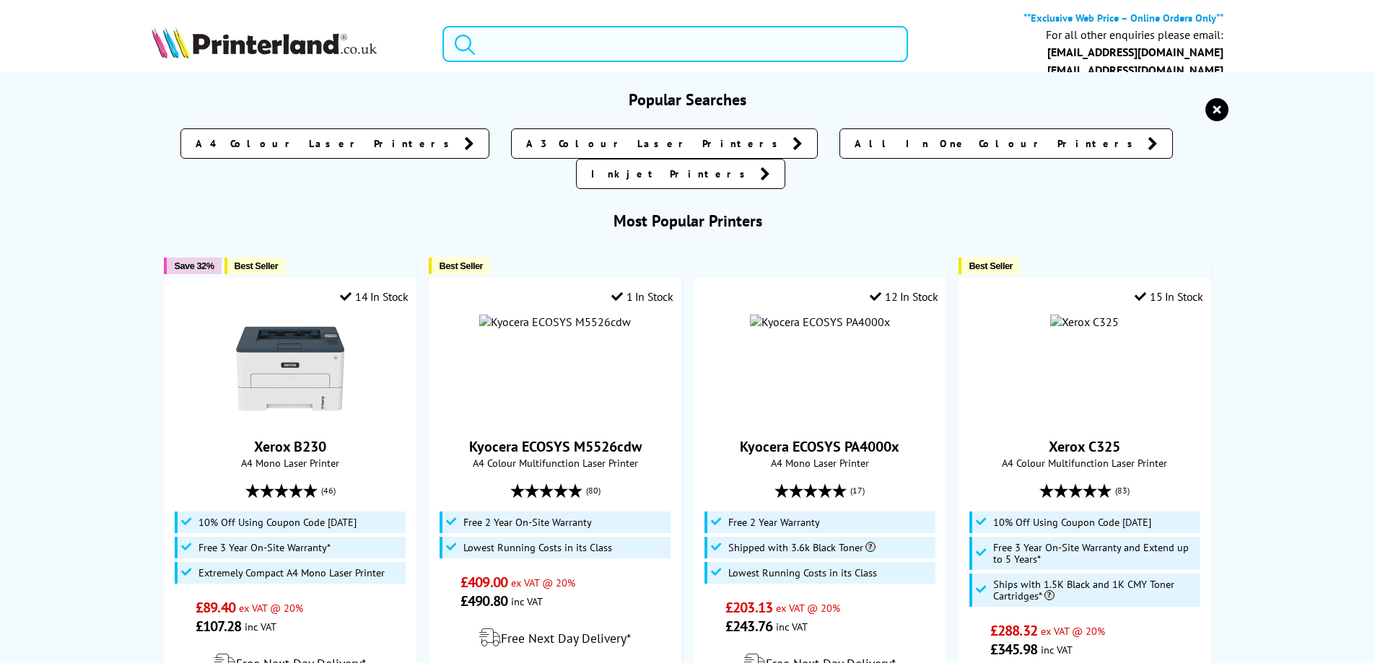
click at [510, 43] on input "search" at bounding box center [675, 44] width 466 height 36
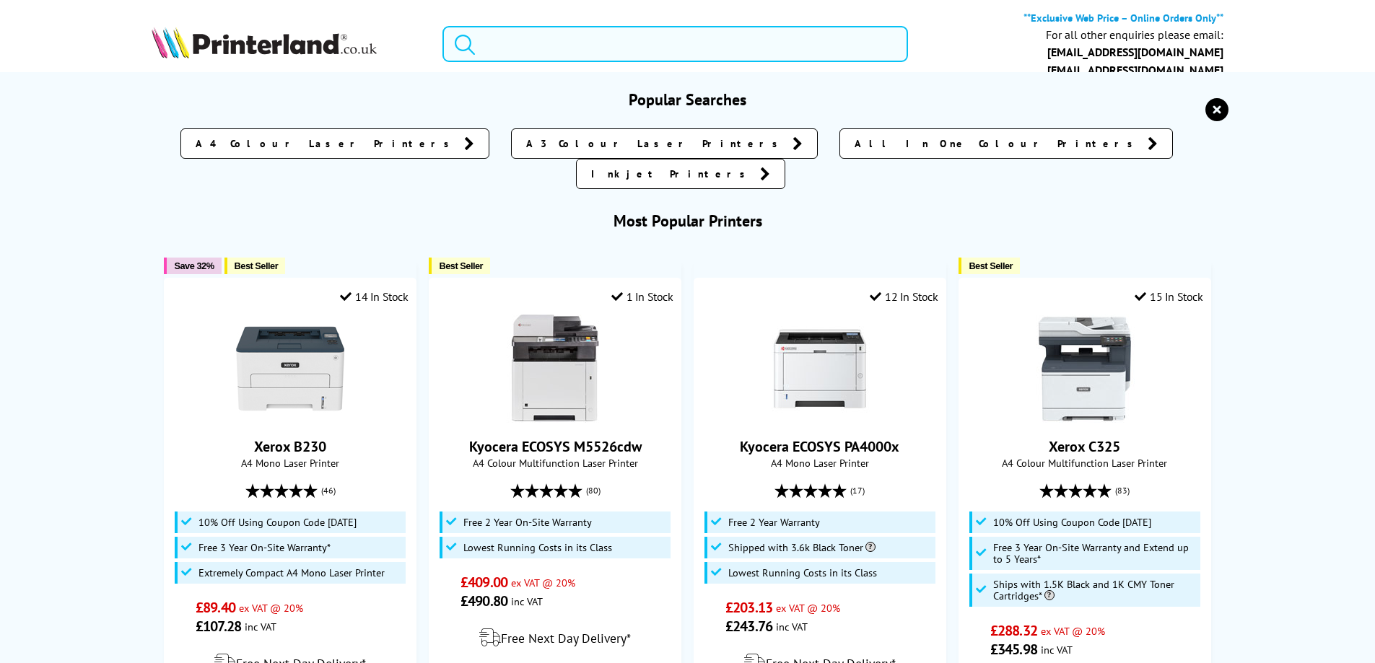
paste input "SF4000"
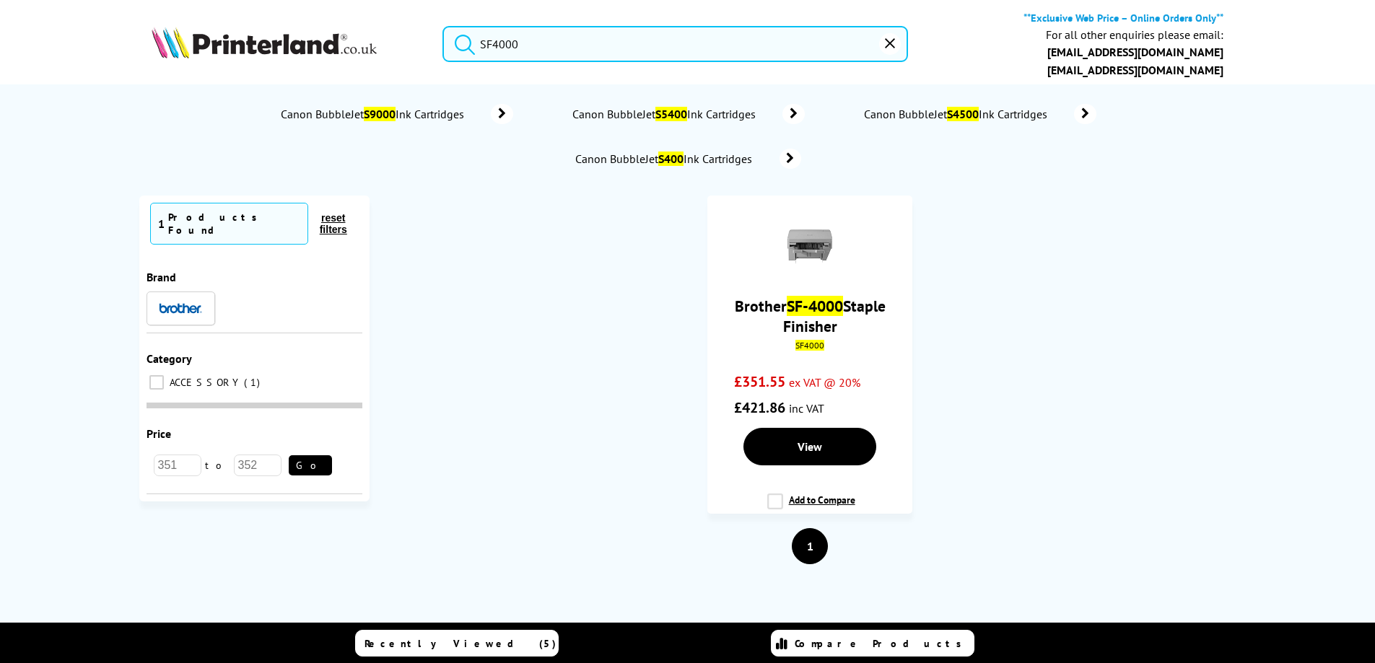
type input "SF4000"
click at [443, 26] on button "submit" at bounding box center [461, 42] width 36 height 32
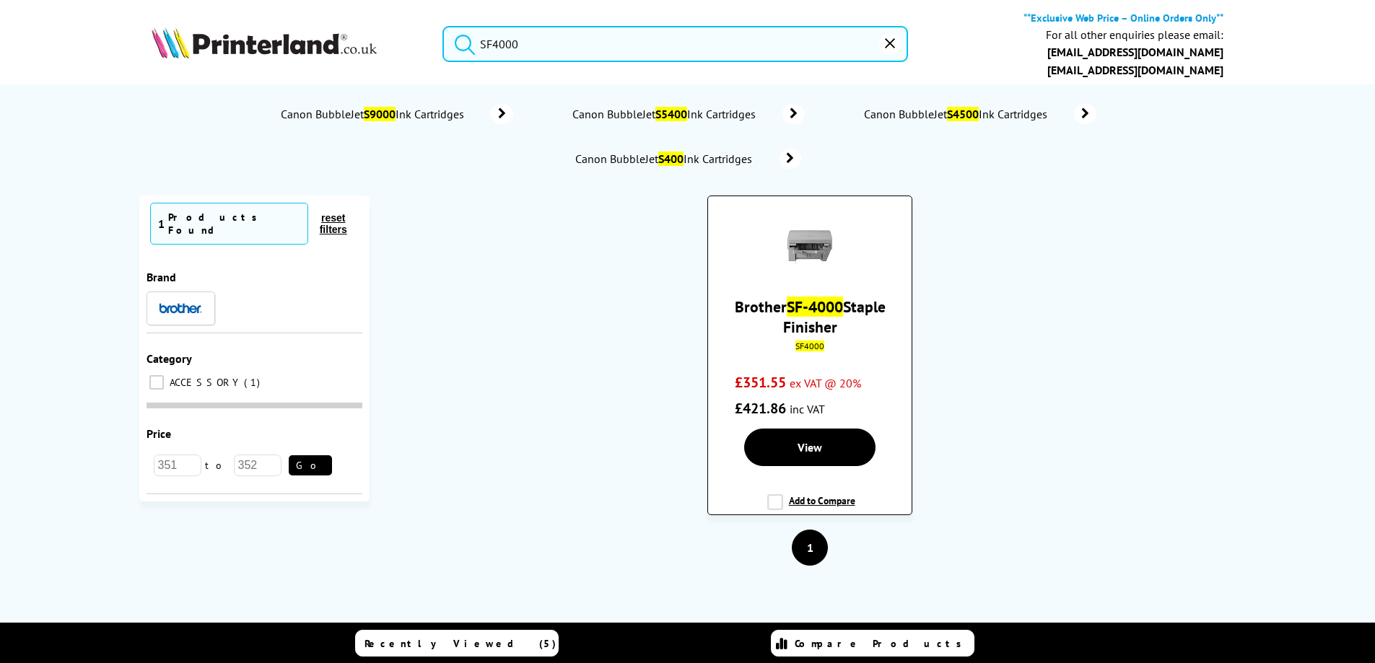
click at [812, 320] on link "Brother SF-4000 Staple Finisher" at bounding box center [810, 317] width 151 height 40
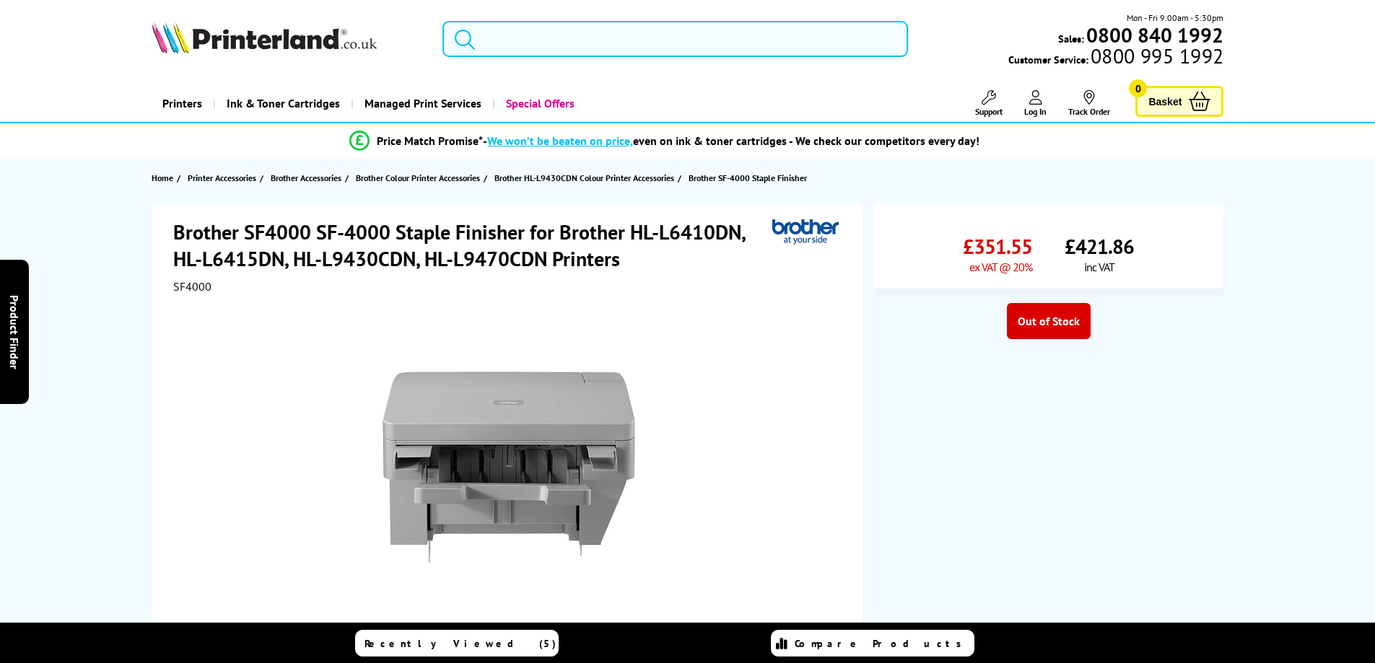
drag, startPoint x: 520, startPoint y: 43, endPoint x: 513, endPoint y: 31, distance: 13.3
click at [519, 42] on input "search" at bounding box center [675, 39] width 466 height 36
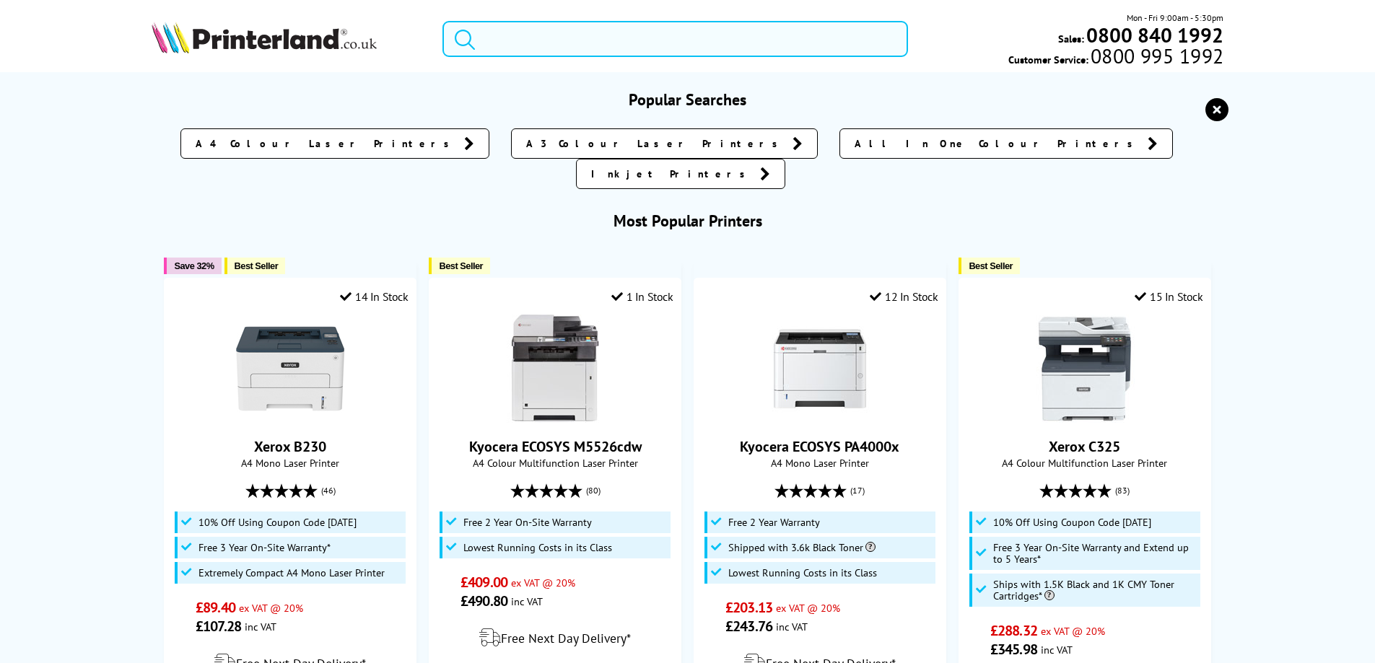
drag, startPoint x: 513, startPoint y: 30, endPoint x: 498, endPoint y: 45, distance: 21.4
click at [498, 45] on input "search" at bounding box center [675, 39] width 466 height 36
paste input "D01KSY001"
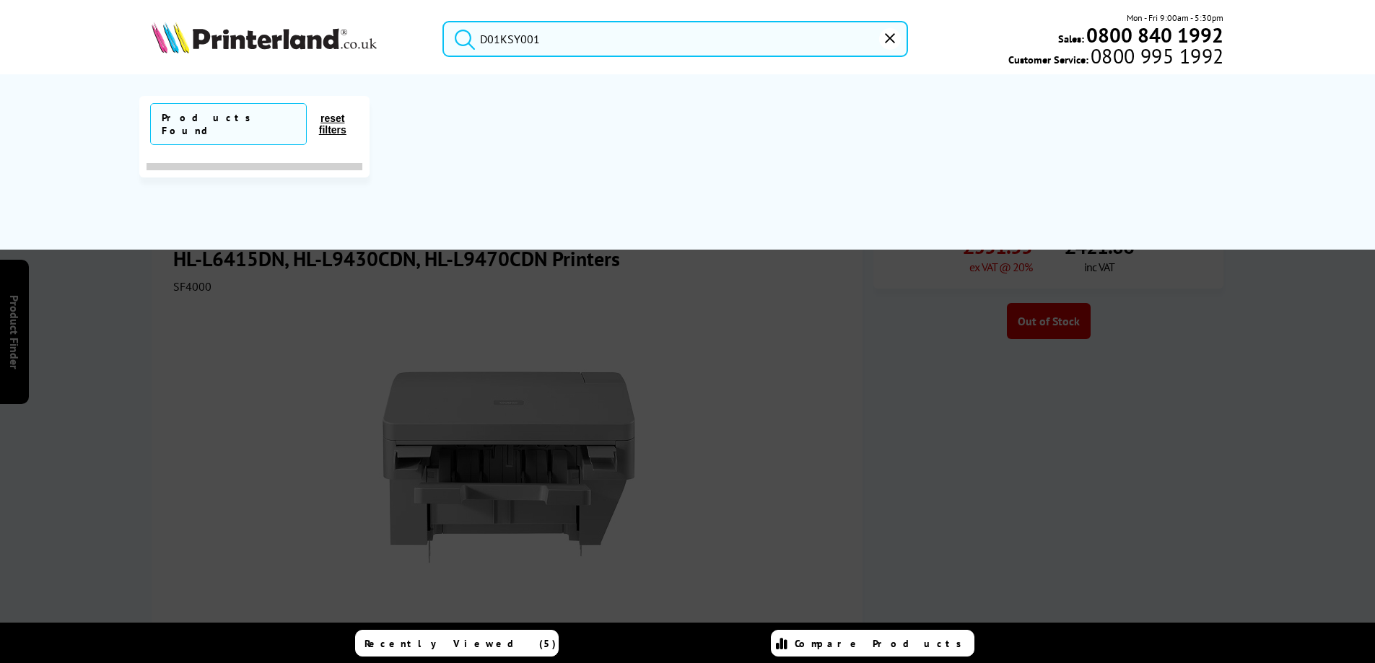
type input "D01KSY001"
click at [443, 21] on button "submit" at bounding box center [461, 37] width 36 height 32
click at [894, 45] on button "reset" at bounding box center [890, 39] width 22 height 22
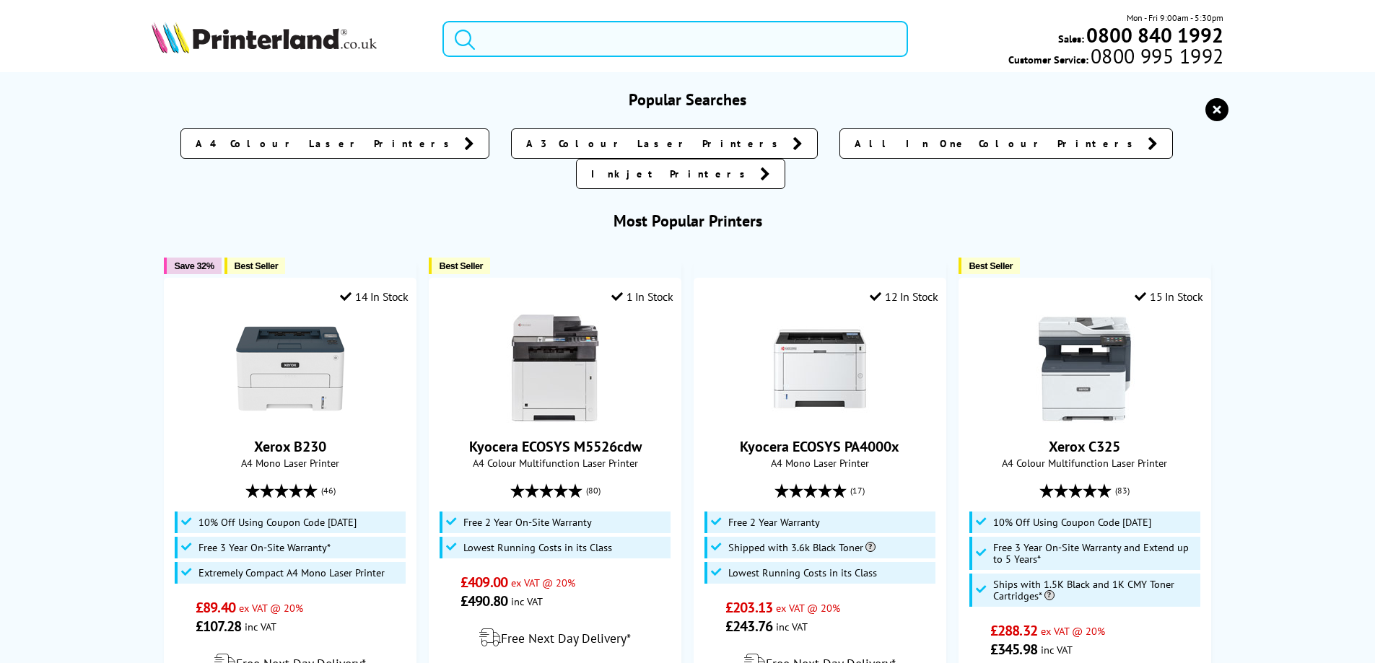
click at [502, 38] on input "search" at bounding box center [675, 39] width 466 height 36
paste input "TD4750TNWBZU1"
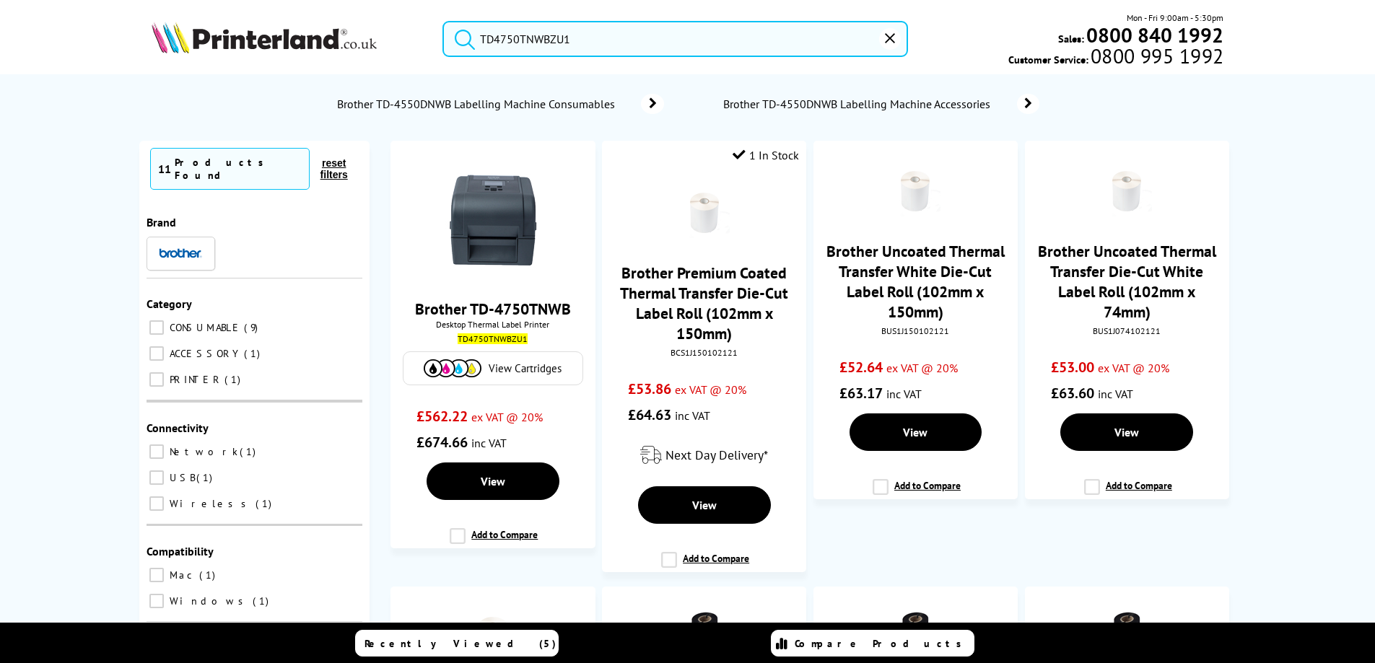
type input "TD4750TNWBZU1"
click at [521, 48] on input "TD4750TNWBZU1" at bounding box center [675, 39] width 466 height 36
click at [521, 46] on input "TD4750TNWBZU1" at bounding box center [675, 39] width 466 height 36
drag, startPoint x: 521, startPoint y: 46, endPoint x: 500, endPoint y: 40, distance: 22.4
click at [500, 40] on input "TD4750TNWBZU1" at bounding box center [675, 39] width 466 height 36
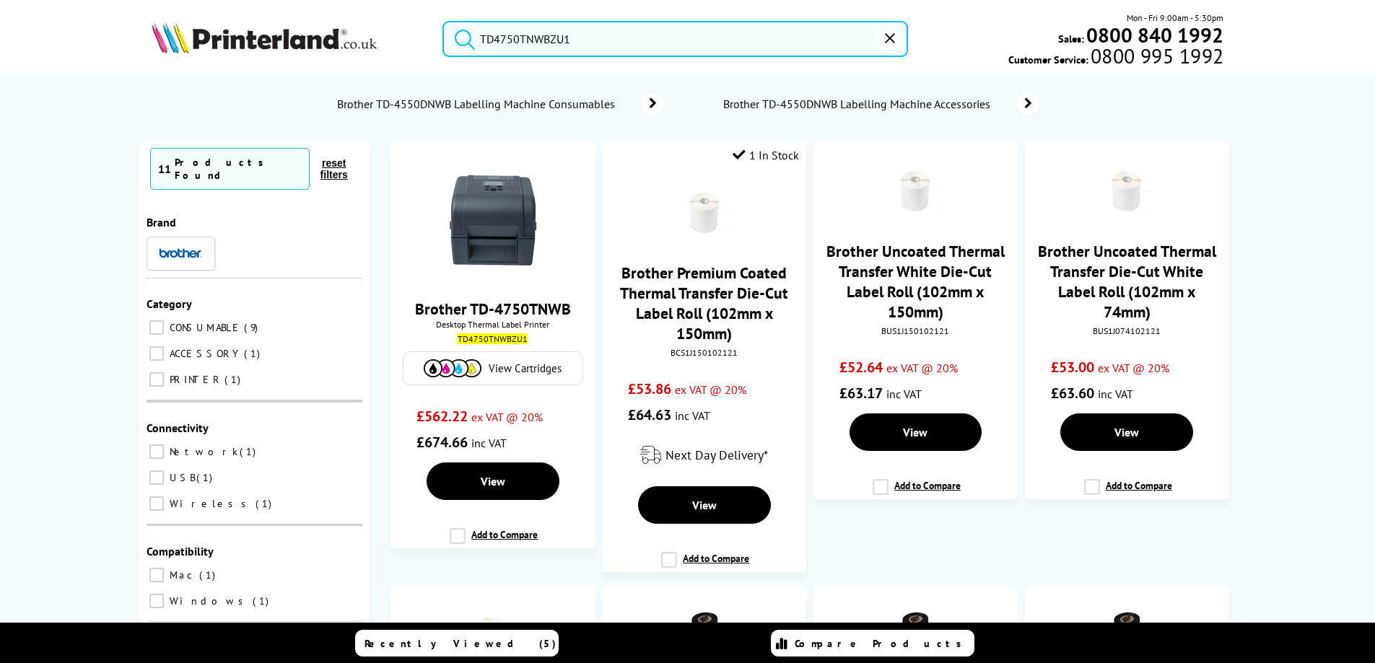
click at [502, 40] on input "TD4750TNWBZU1" at bounding box center [675, 39] width 466 height 36
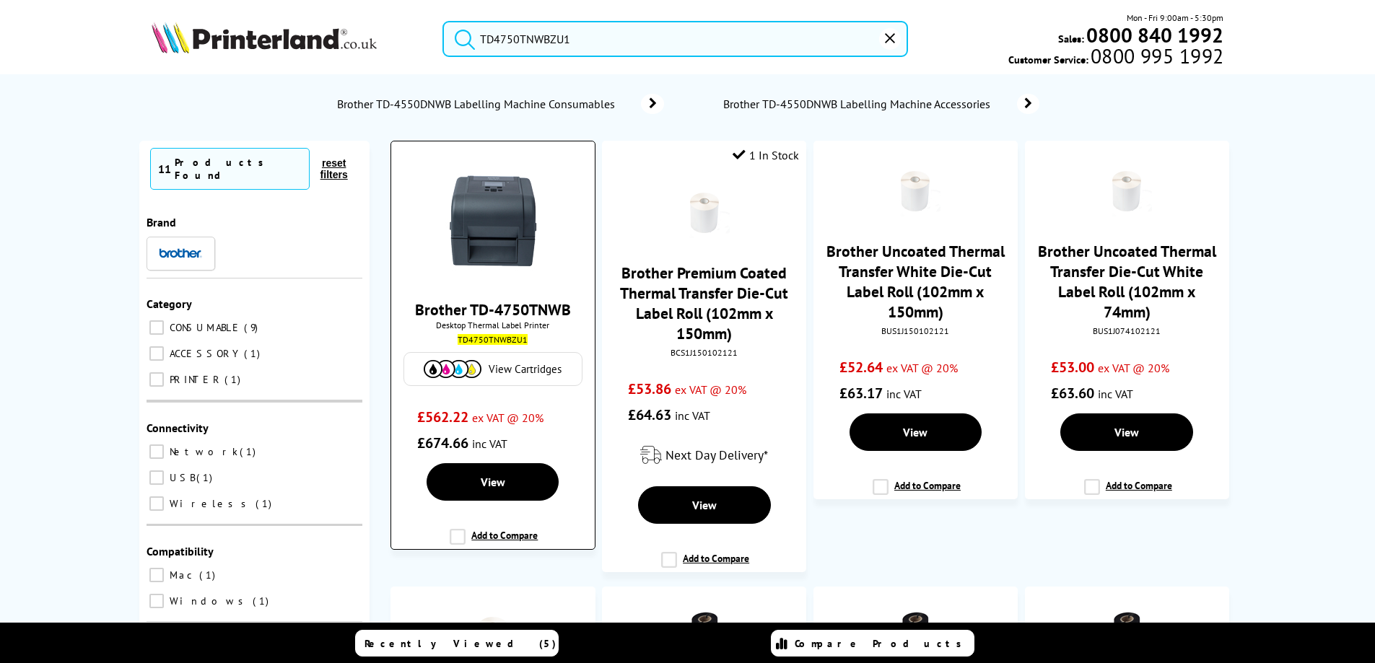
click at [535, 152] on div "Brother TD-4750TNWB Desktop Thermal Label Printer TD4750TNWBZU1 View Cartridges…" at bounding box center [492, 304] width 188 height 304
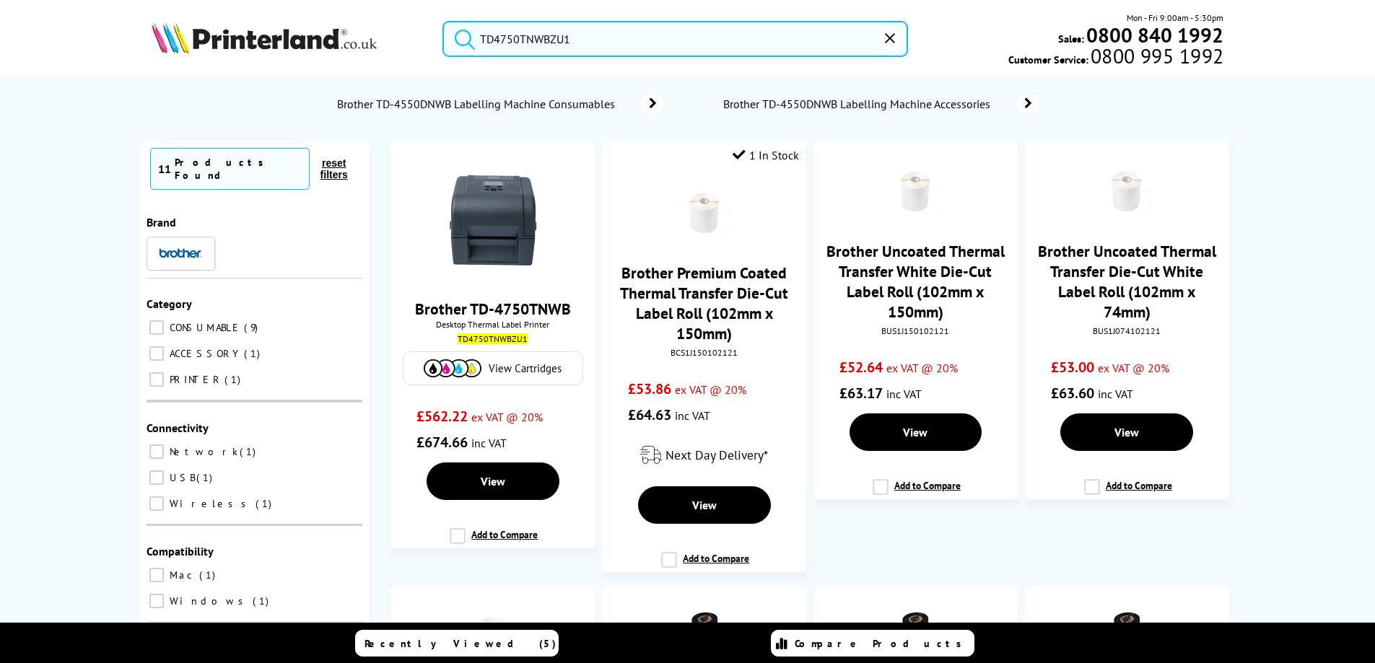
click at [594, 37] on input "TD4750TNWBZU1" at bounding box center [675, 39] width 466 height 36
drag, startPoint x: 583, startPoint y: 40, endPoint x: 419, endPoint y: 27, distance: 163.7
click at [420, 27] on div "TD4750TNWBZU1 Mon - Fri 9:00am - 5:30pm Sales: 0800 840 1992 Customer Service: …" at bounding box center [687, 43] width 1155 height 64
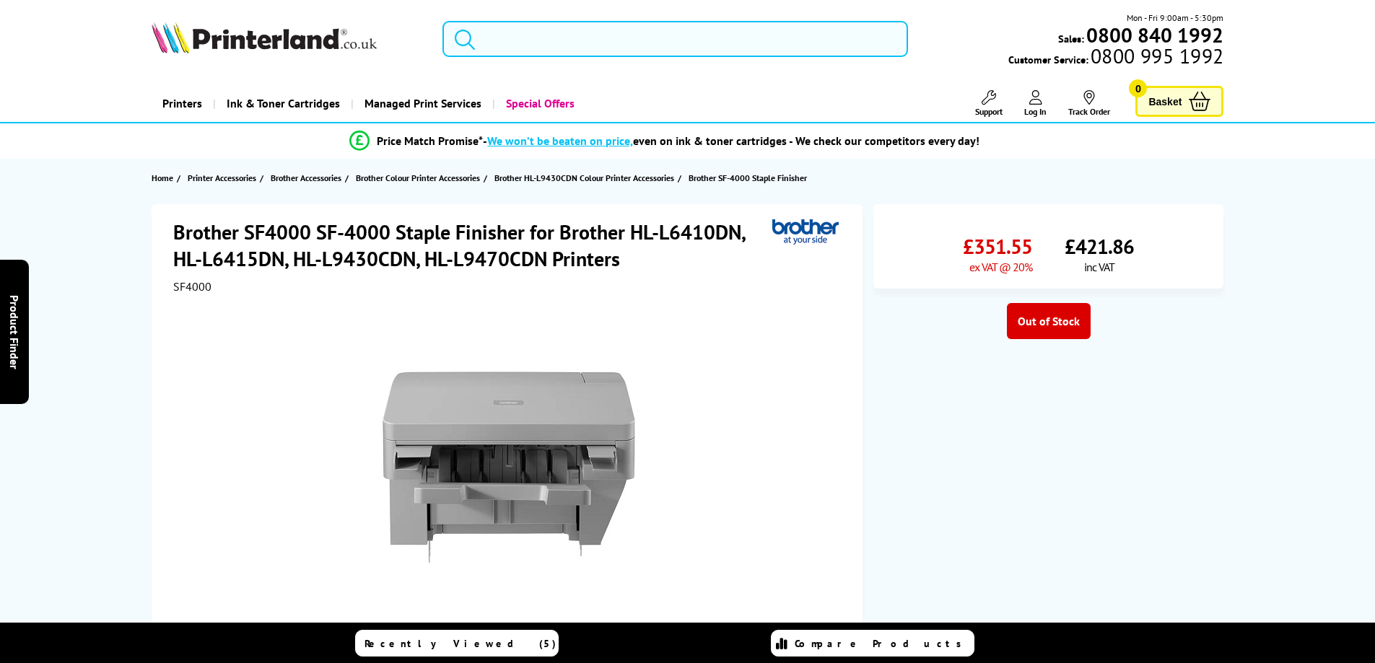
paste input "RJ2055WBZU1"
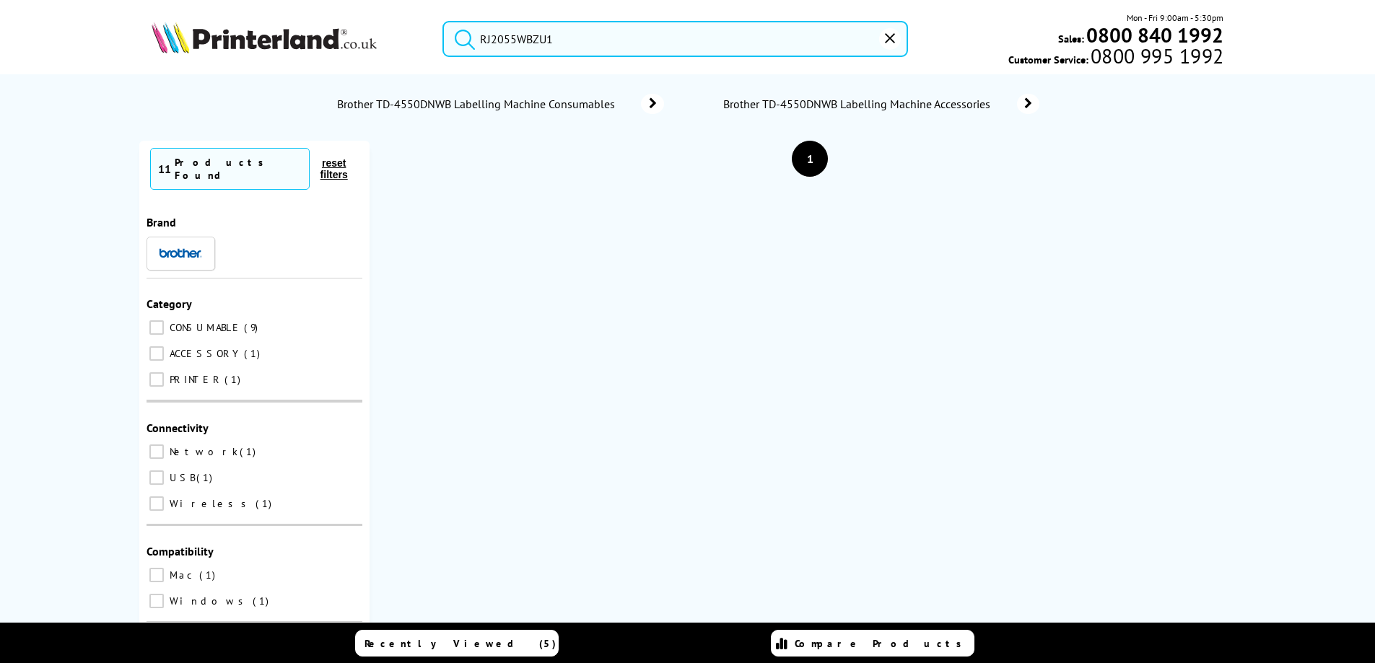
type input "RJ2055WBZU1"
click at [443, 21] on button "submit" at bounding box center [461, 37] width 36 height 32
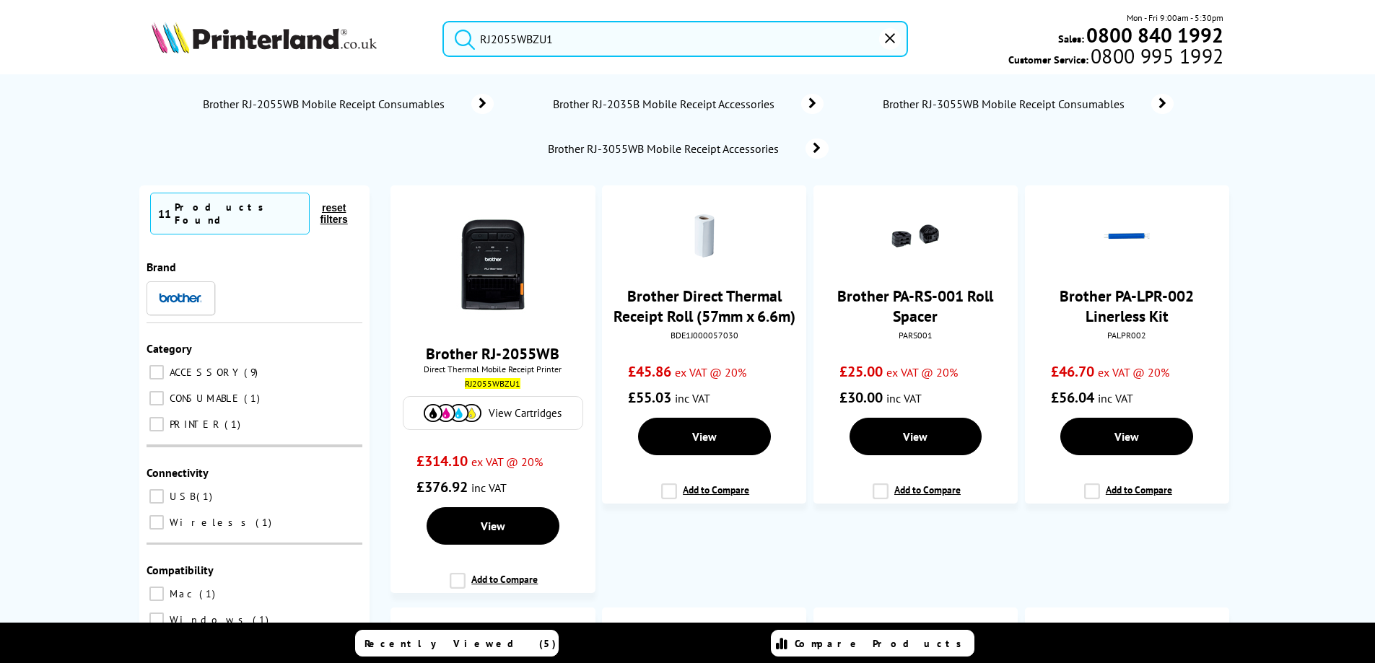
click at [577, 37] on input "RJ2055WBZU1" at bounding box center [675, 39] width 466 height 36
click at [443, 21] on button "submit" at bounding box center [461, 37] width 36 height 32
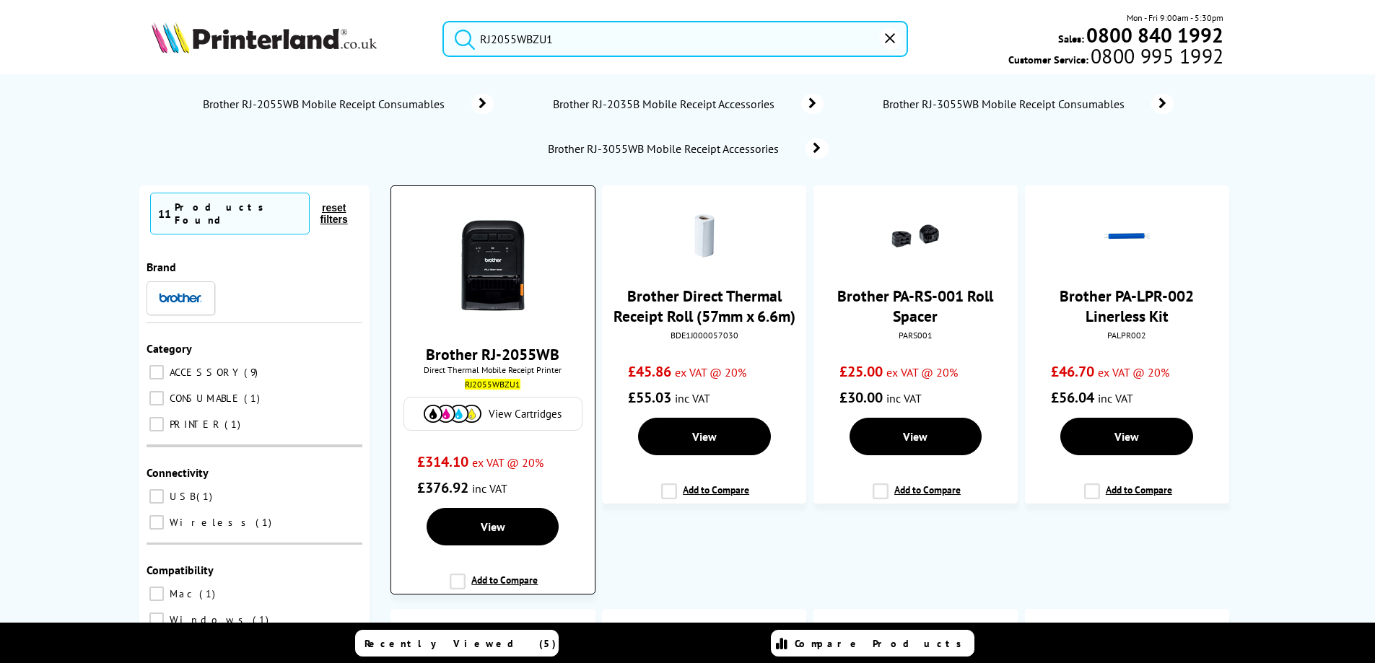
click at [515, 362] on link "Brother RJ-2055WB" at bounding box center [493, 354] width 134 height 20
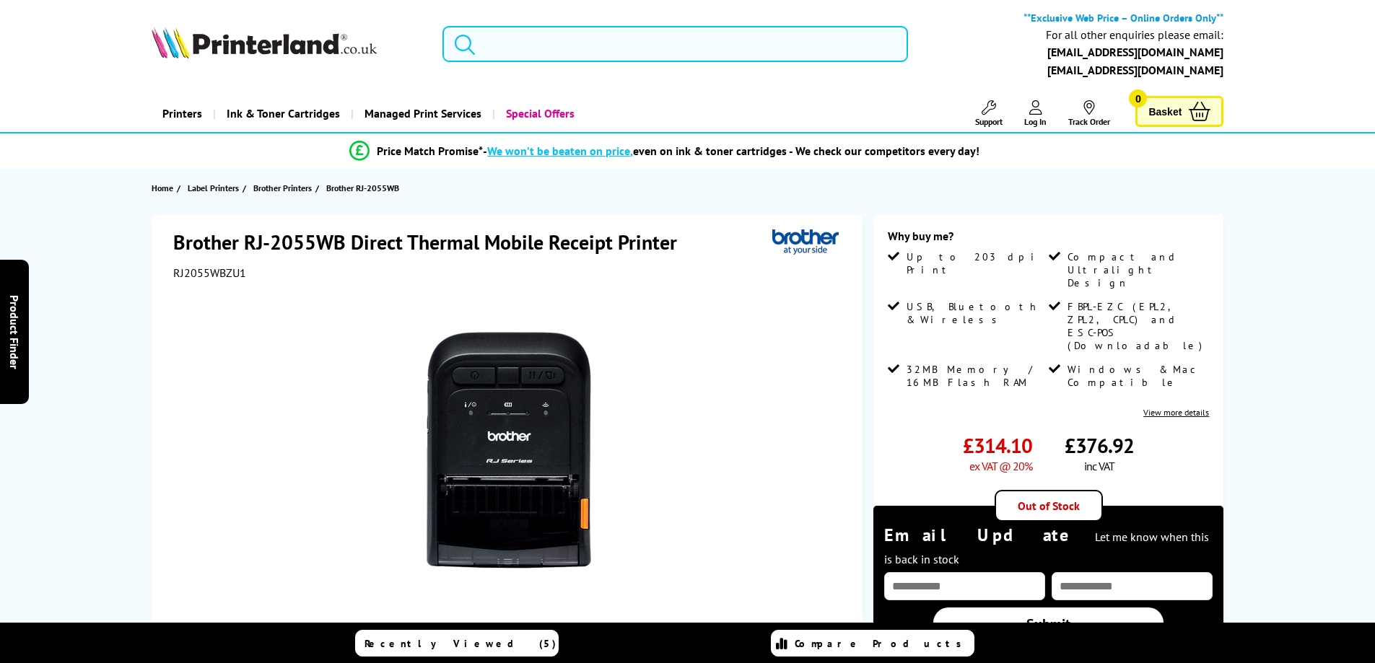
drag, startPoint x: 486, startPoint y: 45, endPoint x: 568, endPoint y: 64, distance: 84.4
click at [486, 45] on input "search" at bounding box center [675, 44] width 466 height 36
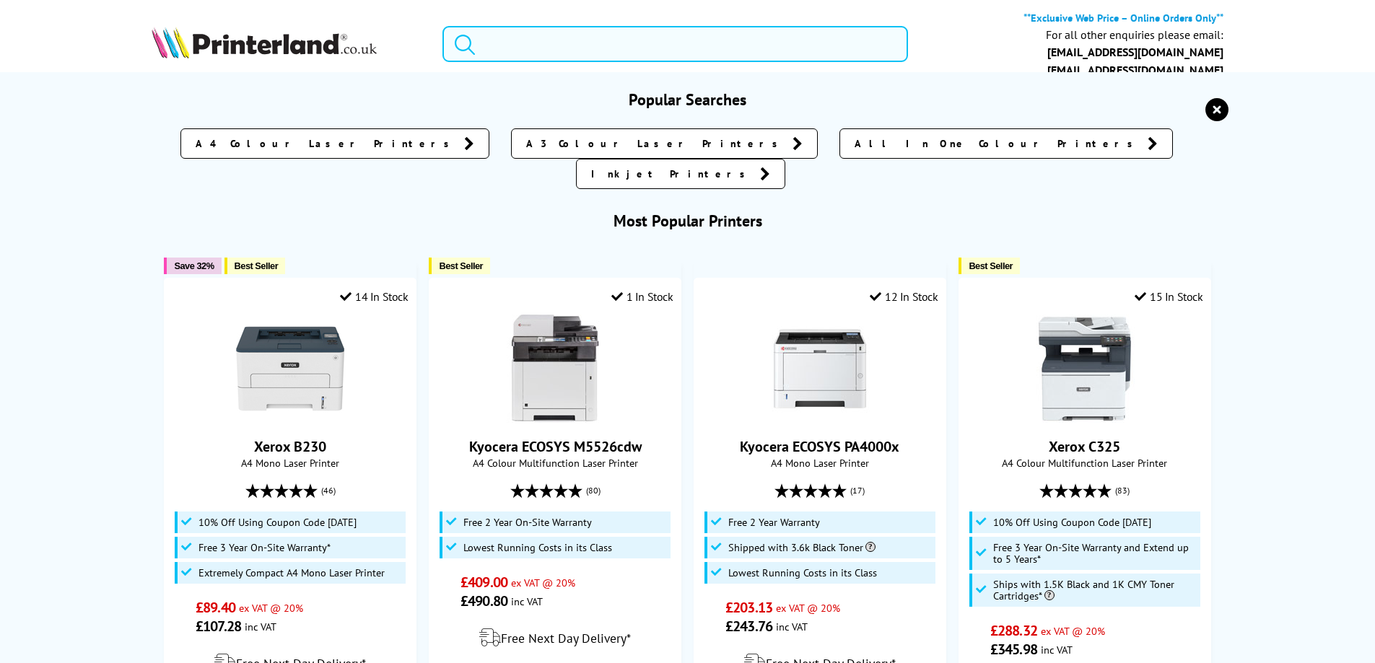
paste input "RJ3035BZU1"
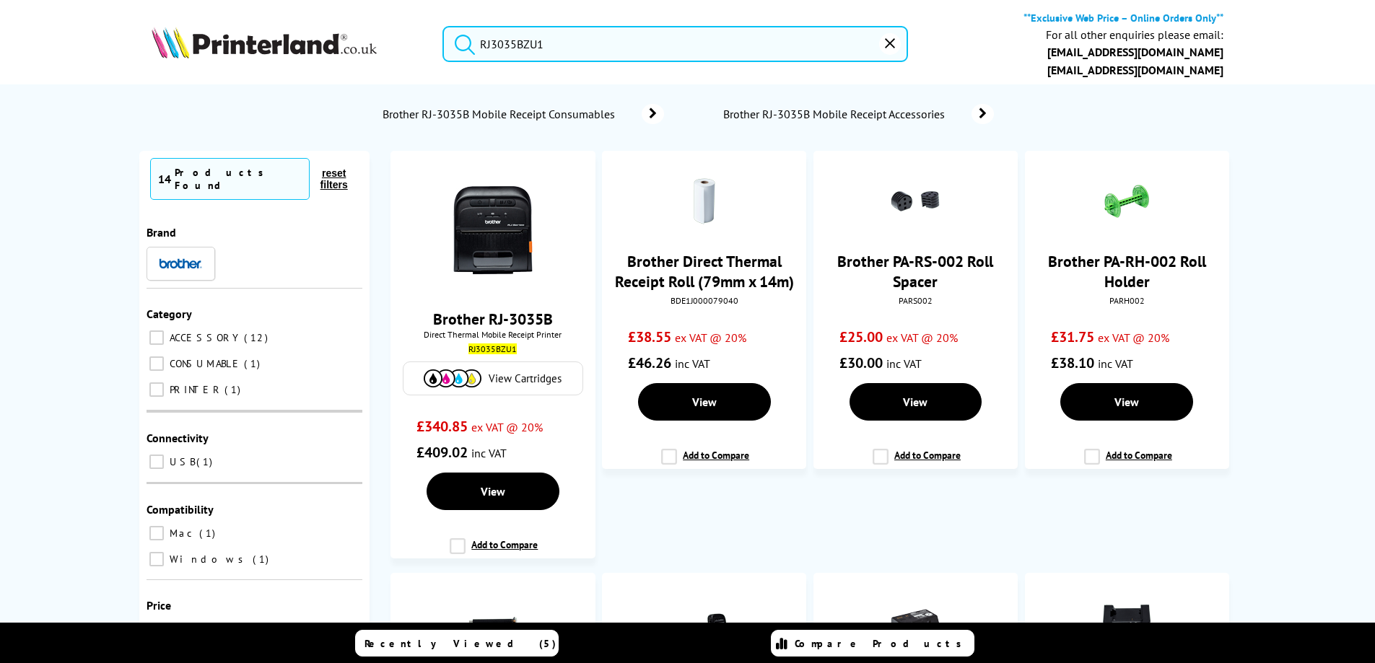
click at [443, 26] on button "submit" at bounding box center [461, 42] width 36 height 32
click at [521, 45] on input "RJ3035BZU1" at bounding box center [675, 44] width 466 height 36
click at [523, 44] on input "RJ3035BZU1" at bounding box center [675, 44] width 466 height 36
paste input "TJ4120TN"
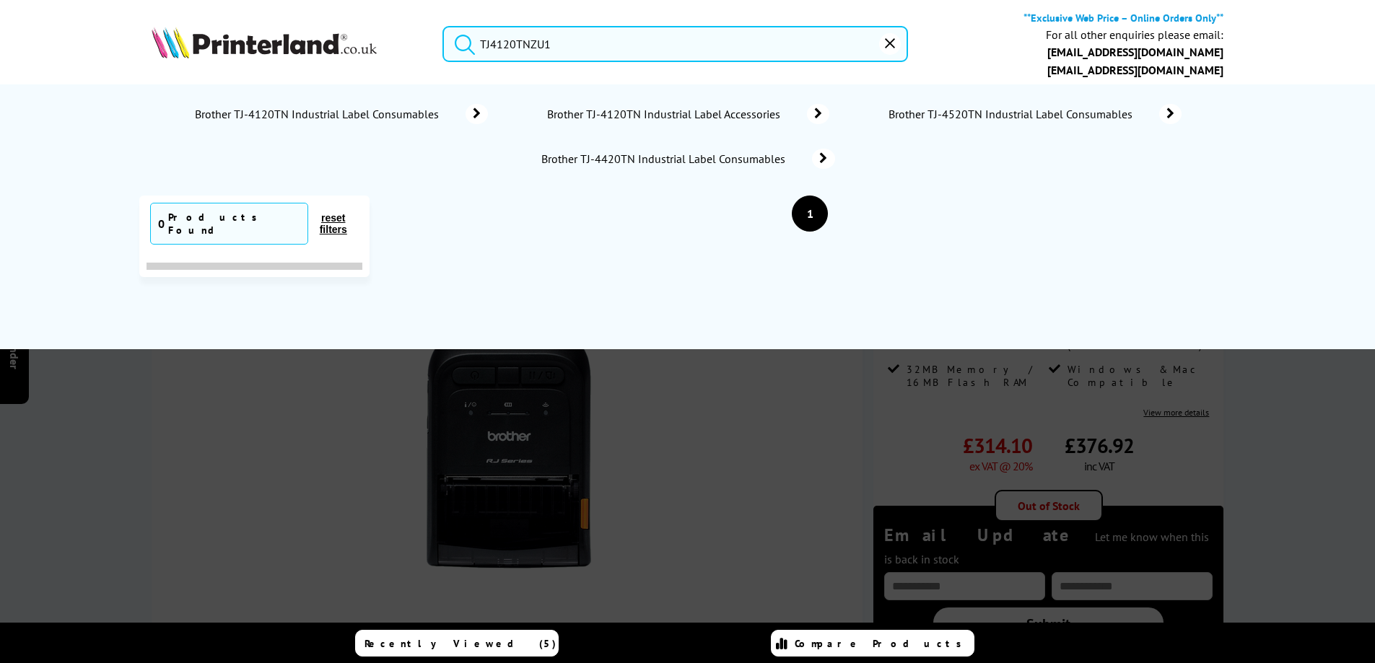
type input "TJ4120TNZU1"
click at [443, 26] on button "submit" at bounding box center [461, 42] width 36 height 32
click at [893, 46] on icon "reset" at bounding box center [890, 43] width 10 height 10
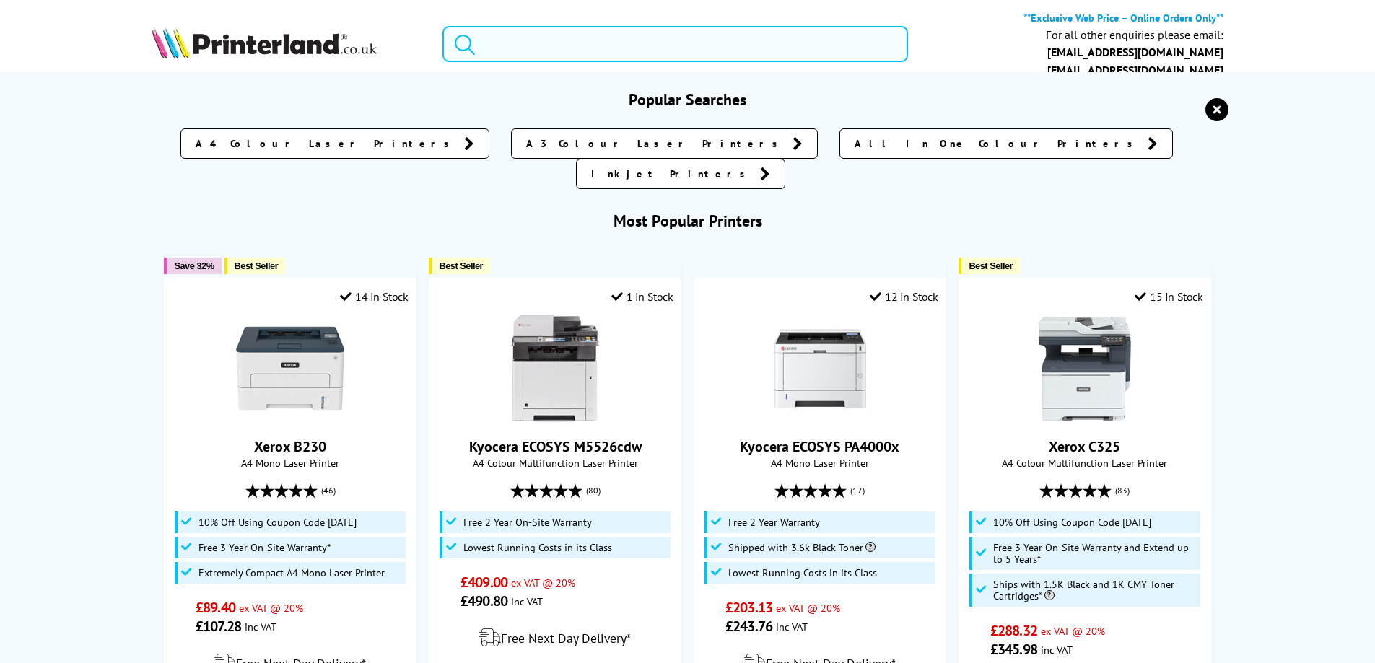
click at [512, 51] on input "search" at bounding box center [675, 44] width 466 height 36
paste input "PA4BC001UK"
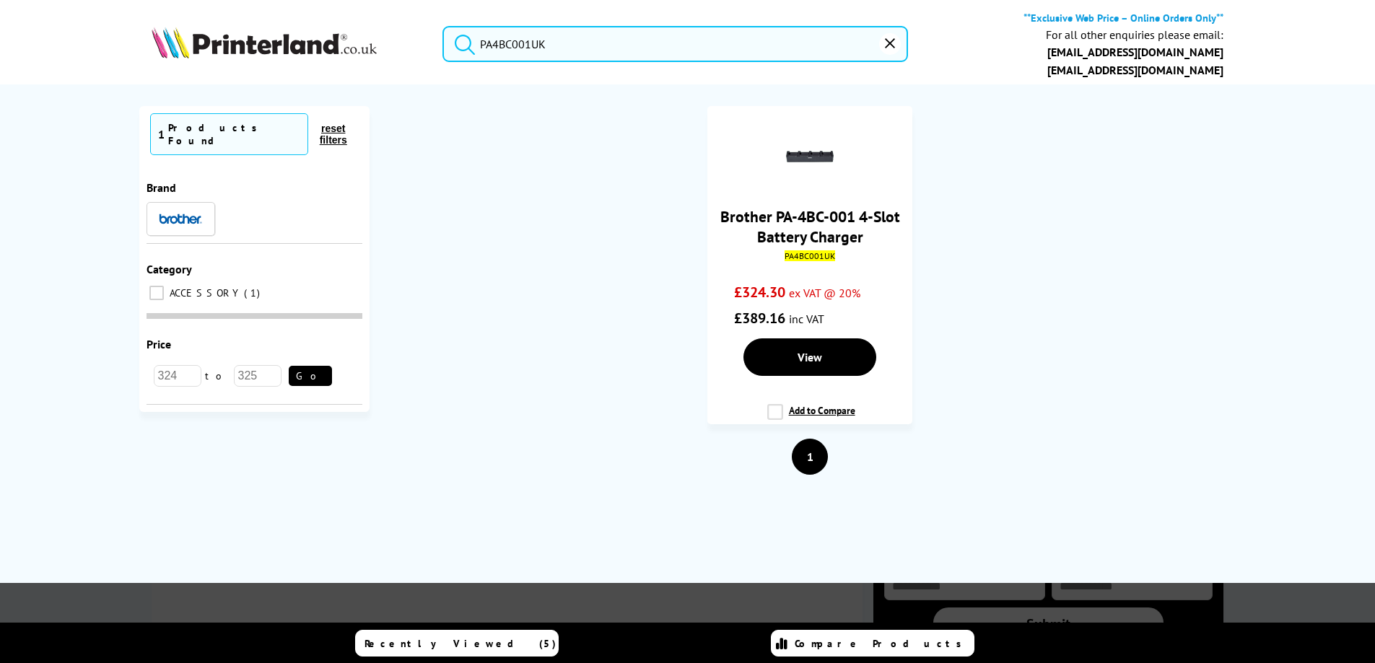
drag, startPoint x: 490, startPoint y: 53, endPoint x: 499, endPoint y: 45, distance: 11.8
click at [490, 52] on input "PA4BC001UK" at bounding box center [675, 44] width 466 height 36
click at [499, 45] on input "PA4BC001UK" at bounding box center [675, 44] width 466 height 36
click at [500, 45] on input "PA4BC001UK" at bounding box center [675, 44] width 466 height 36
paste input "2"
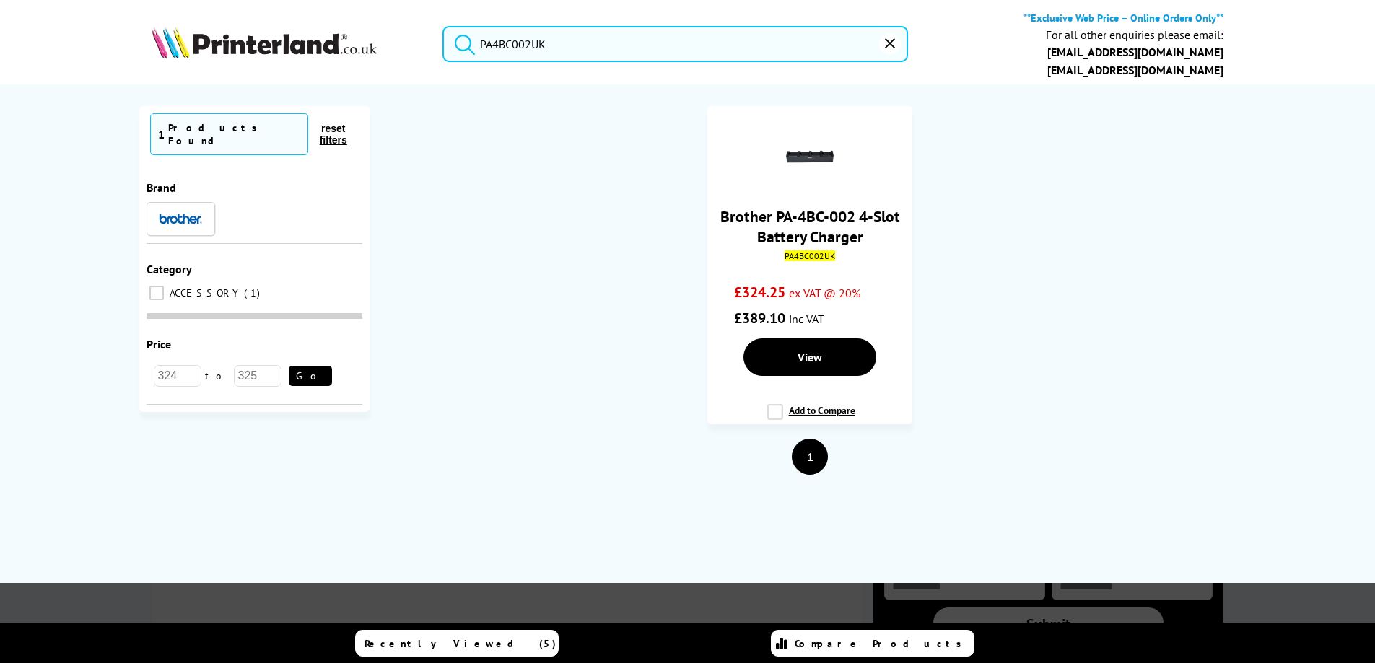
click at [443, 26] on button "submit" at bounding box center [461, 42] width 36 height 32
click at [481, 47] on input "PA4BC002UK" at bounding box center [675, 44] width 466 height 36
click at [498, 44] on input "PA4BC002UK" at bounding box center [675, 44] width 466 height 36
click at [503, 43] on input "PA4BC002UK" at bounding box center [675, 44] width 466 height 36
drag, startPoint x: 503, startPoint y: 41, endPoint x: 495, endPoint y: 42, distance: 8.0
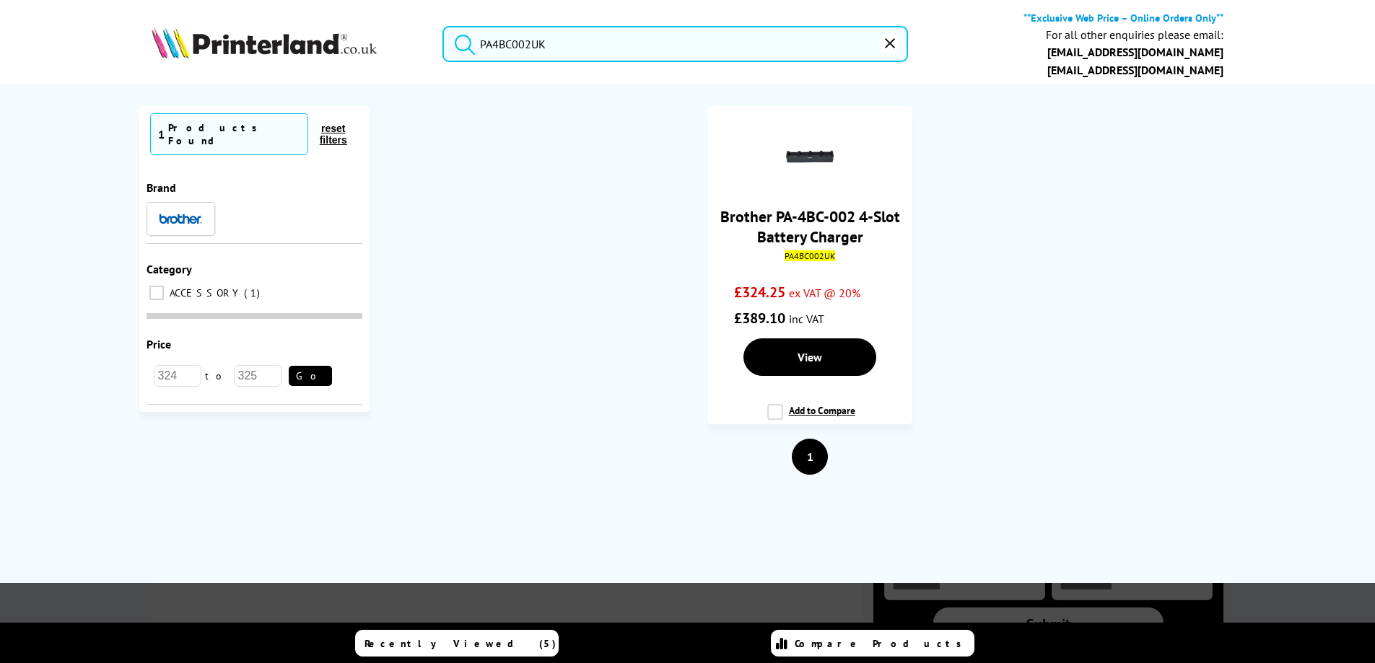
click at [495, 42] on input "PA4BC002UK" at bounding box center [675, 44] width 466 height 36
paste input "CR003"
click at [505, 40] on input "PACR003UK" at bounding box center [675, 44] width 466 height 36
click at [508, 40] on input "PACR003UK" at bounding box center [675, 44] width 466 height 36
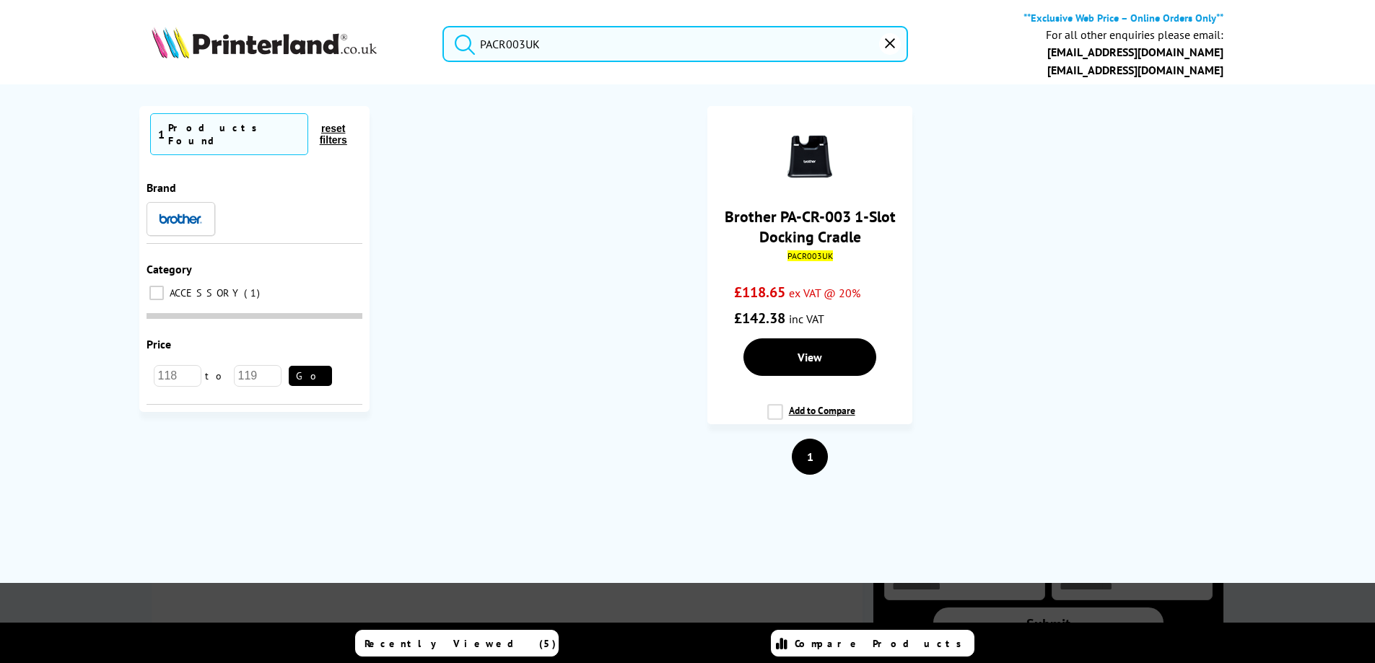
paste input "BPAHA2L004"
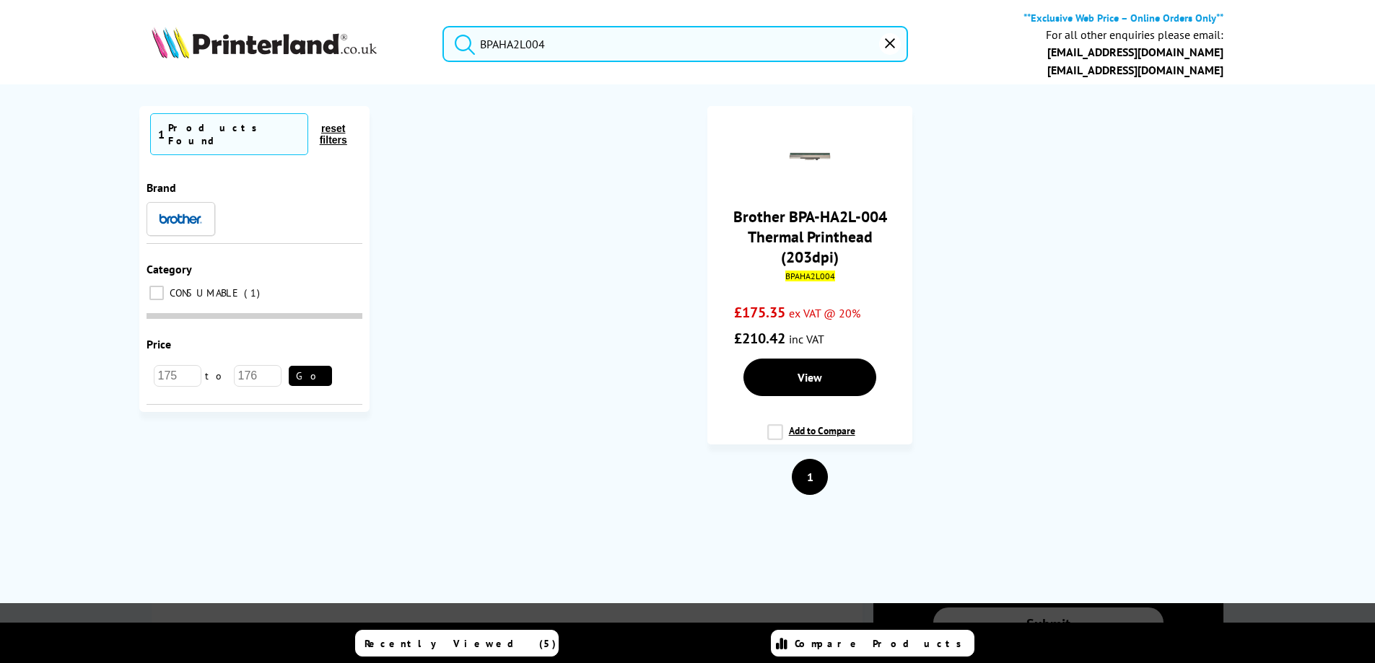
click at [503, 43] on input "BPAHA2L004" at bounding box center [675, 44] width 466 height 36
paste input "WT229CL"
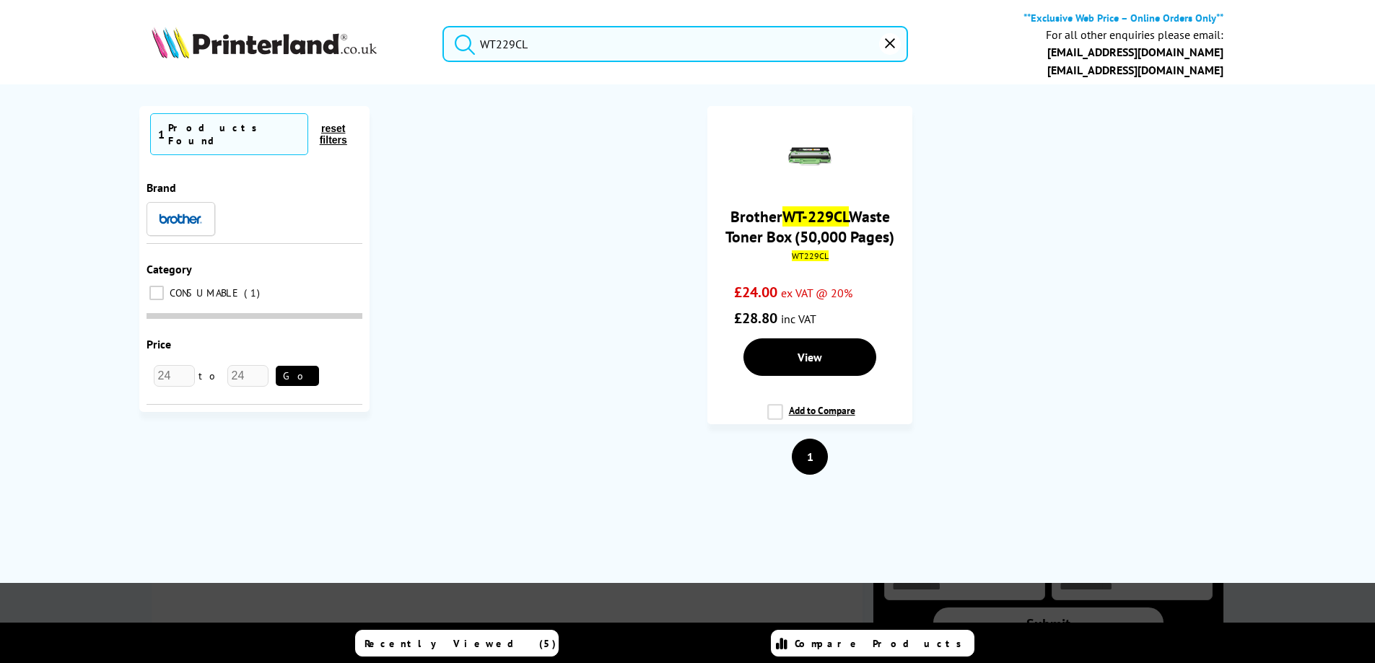
click at [502, 54] on input "WT229CL" at bounding box center [675, 44] width 466 height 36
click at [502, 55] on input "WT229CL" at bounding box center [675, 44] width 466 height 36
paste input "3719"
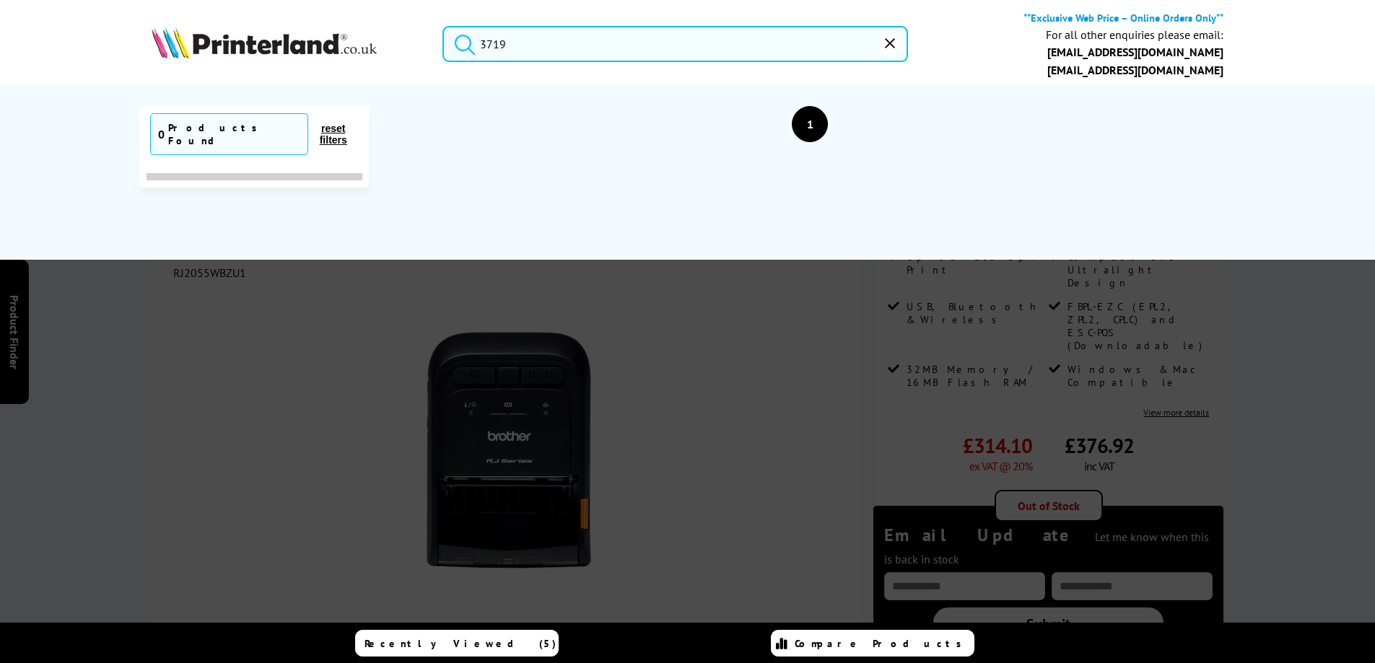
type input "3719"
drag, startPoint x: 891, startPoint y: 45, endPoint x: 943, endPoint y: 25, distance: 56.2
click at [891, 45] on icon "reset" at bounding box center [890, 43] width 10 height 10
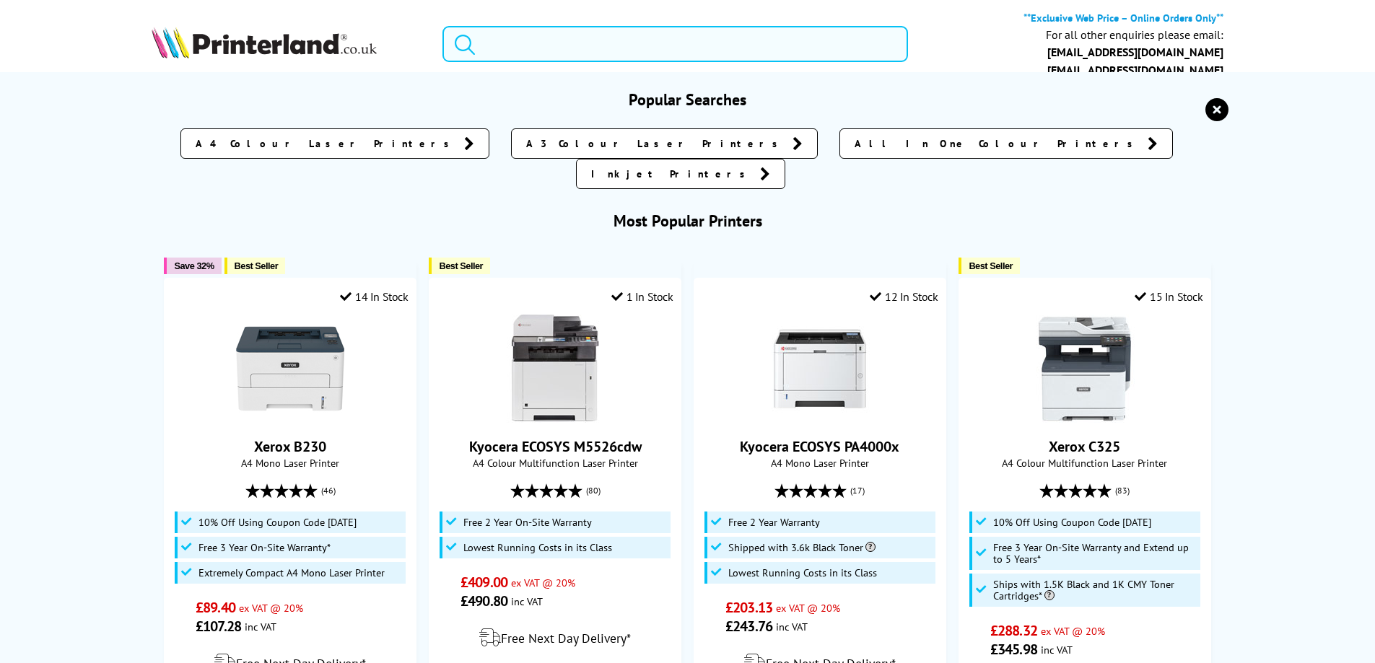
click at [483, 45] on input "search" at bounding box center [675, 44] width 466 height 36
paste input "LT310CL"
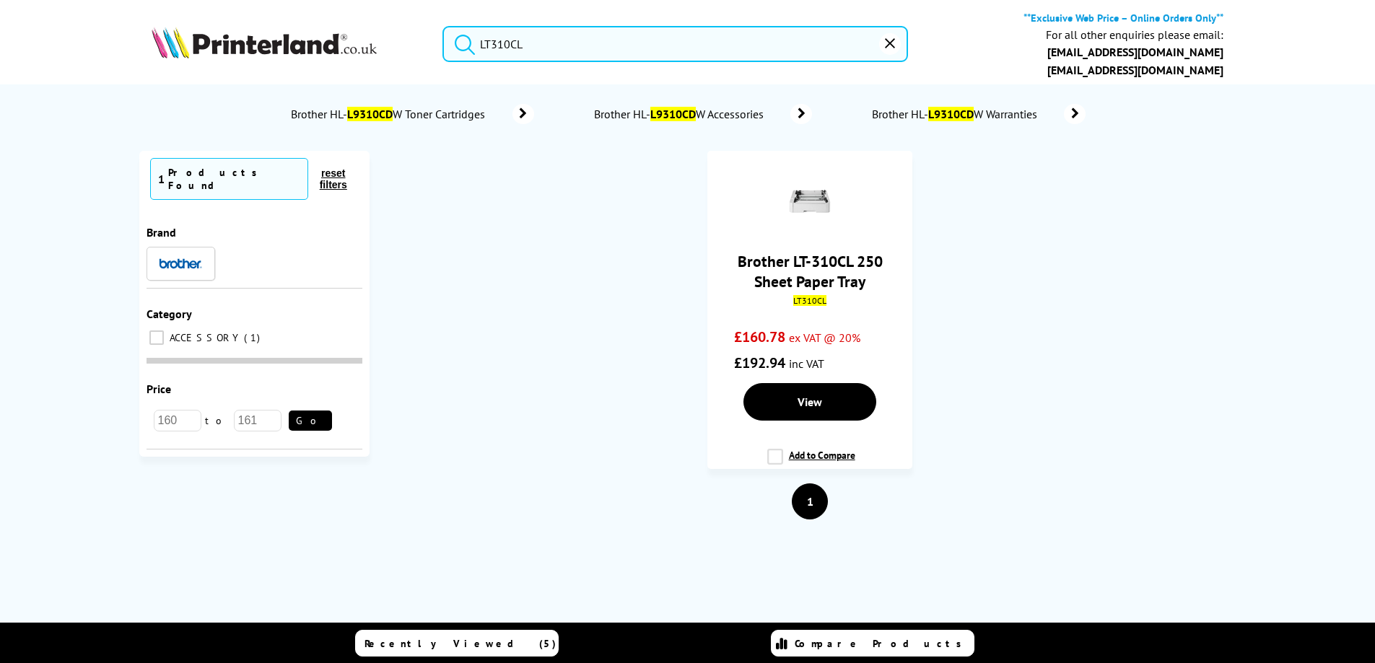
click at [489, 39] on input "LT310CL" at bounding box center [675, 44] width 466 height 36
paste input "NC9110W"
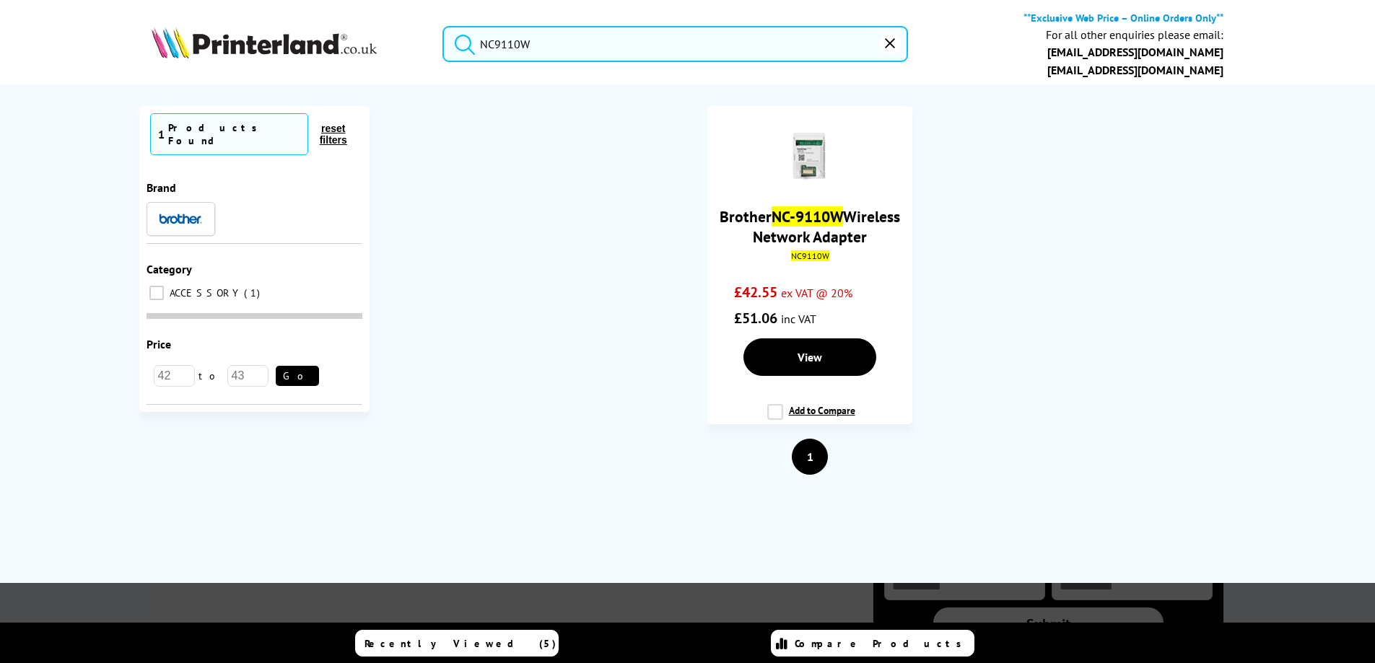
type input "NC9110W"
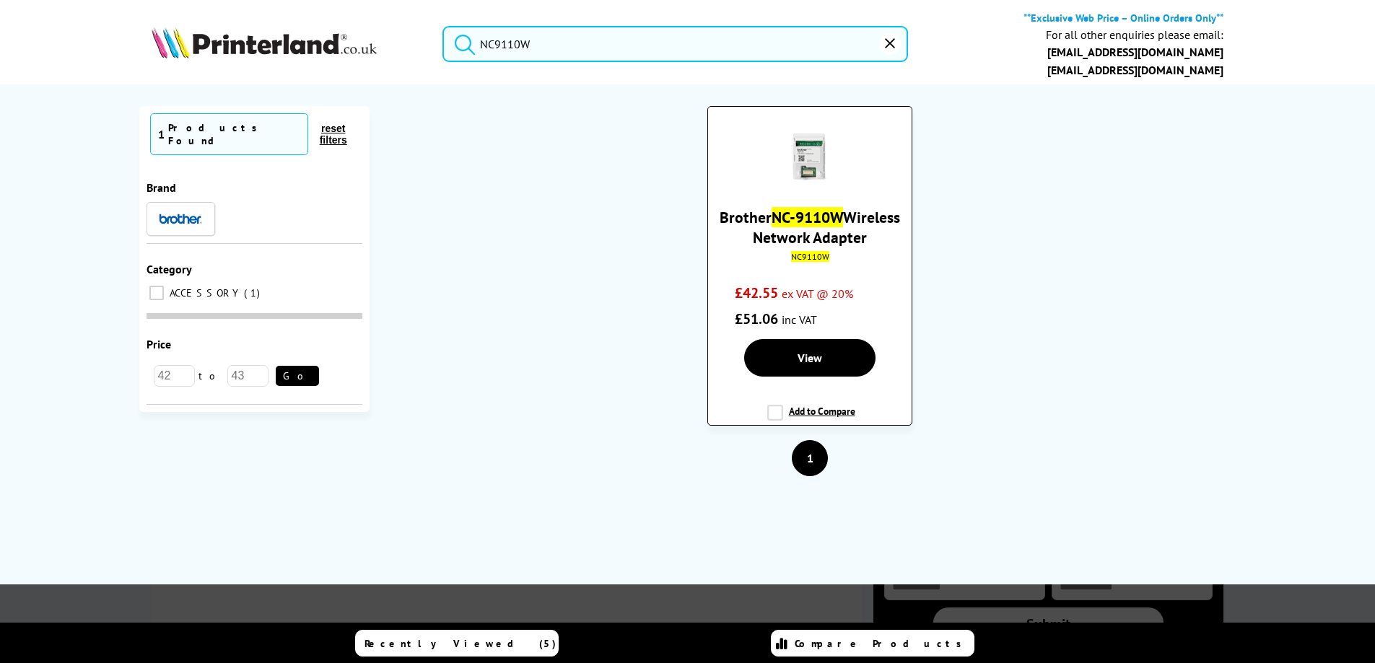
click at [843, 221] on mark "NC-9110W" at bounding box center [807, 217] width 71 height 20
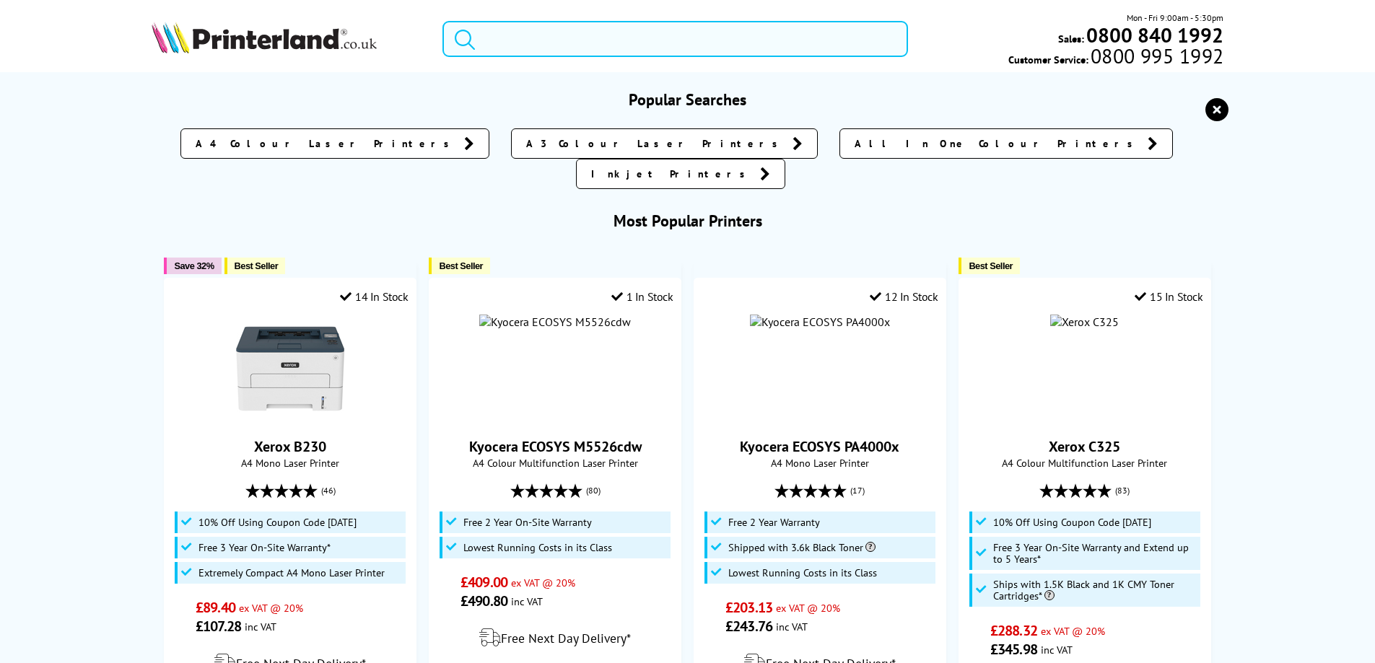
click at [510, 34] on input "search" at bounding box center [675, 39] width 466 height 36
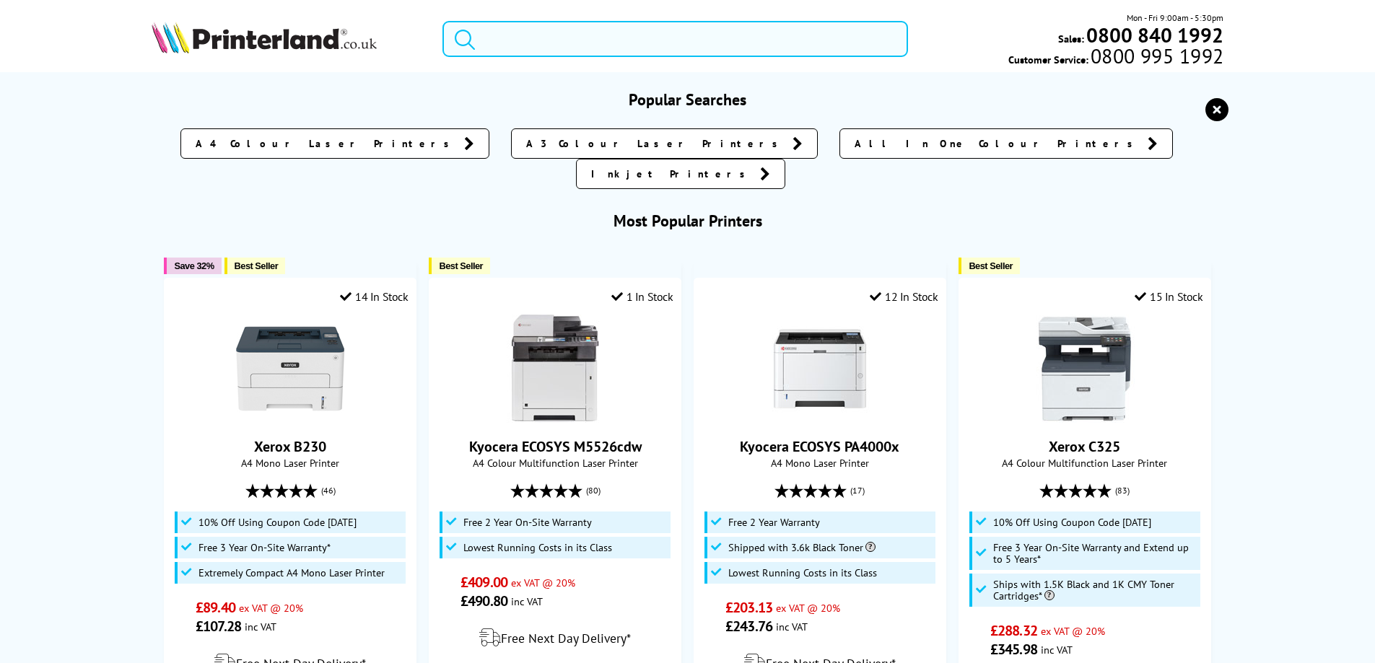
paste input "ZUNTL6000W"
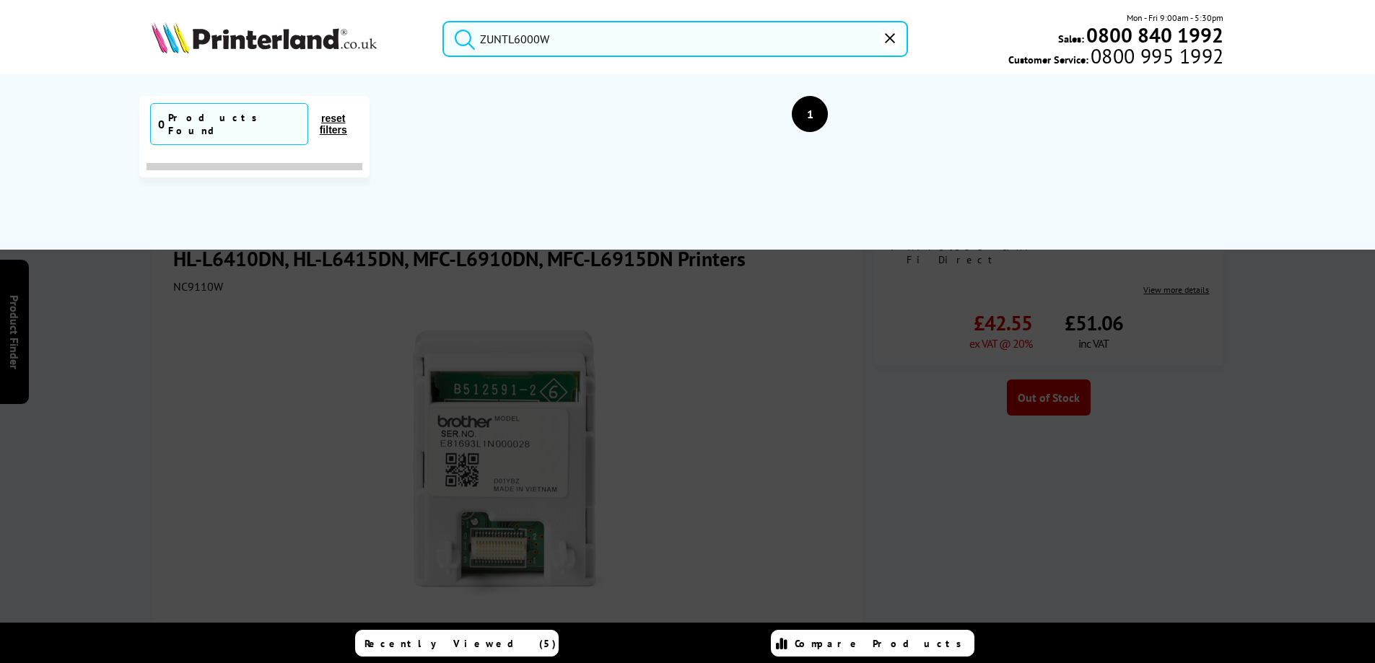
type input "ZUNTL6000W"
click at [443, 21] on button "submit" at bounding box center [461, 37] width 36 height 32
click at [894, 29] on button "reset" at bounding box center [890, 39] width 22 height 22
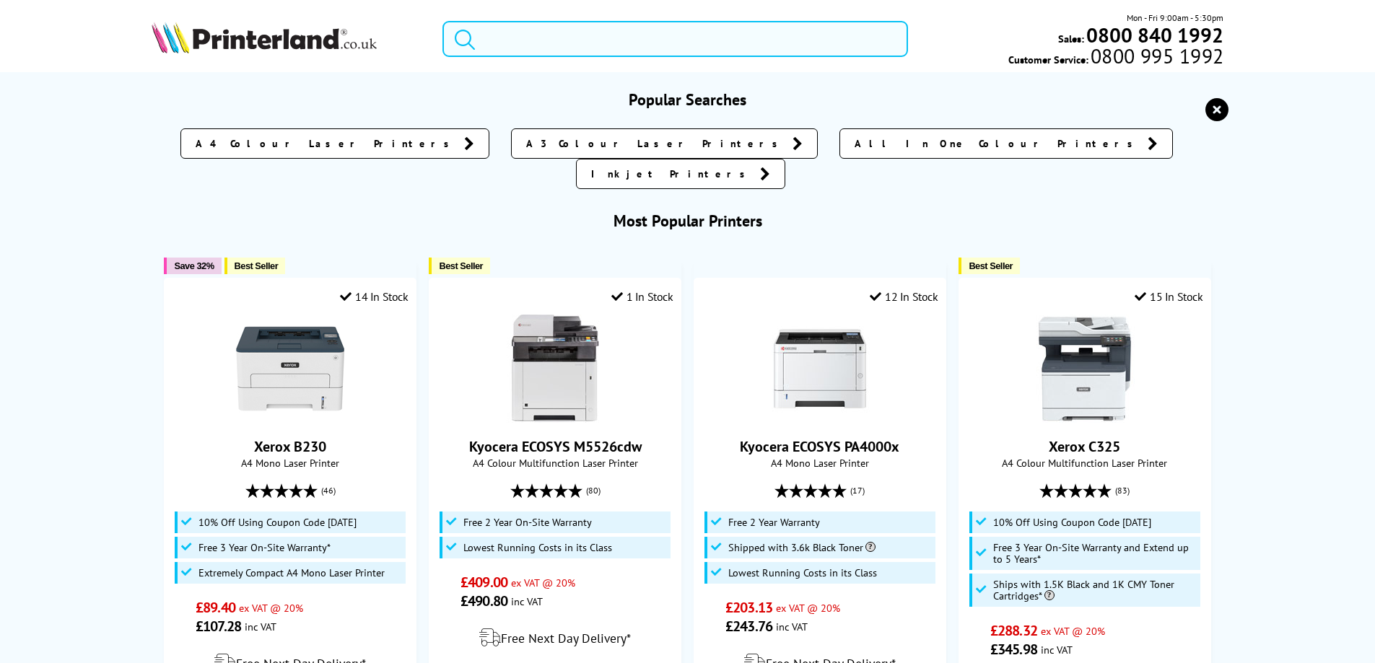
click at [513, 30] on input "search" at bounding box center [675, 39] width 466 height 36
paste input "TD2310D203ZU1"
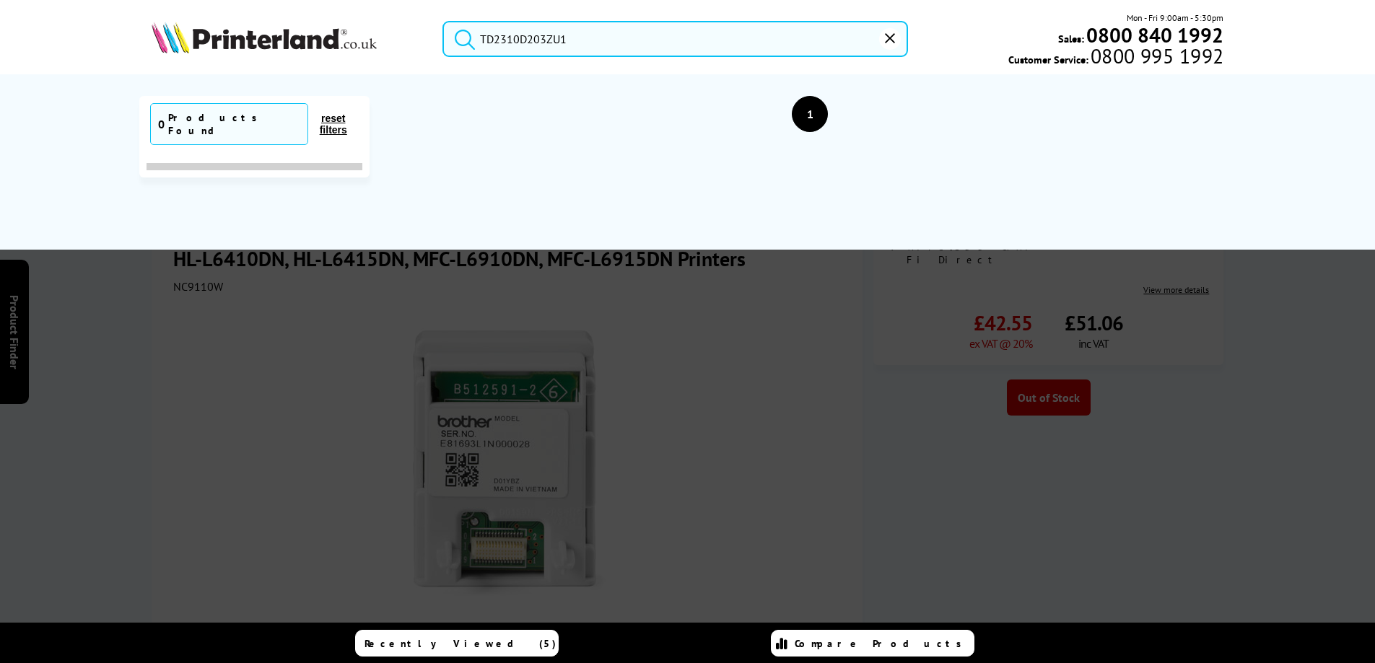
type input "TD2310D203ZU1"
drag, startPoint x: 894, startPoint y: 35, endPoint x: 977, endPoint y: 0, distance: 90.0
click at [894, 33] on icon "reset" at bounding box center [890, 38] width 10 height 10
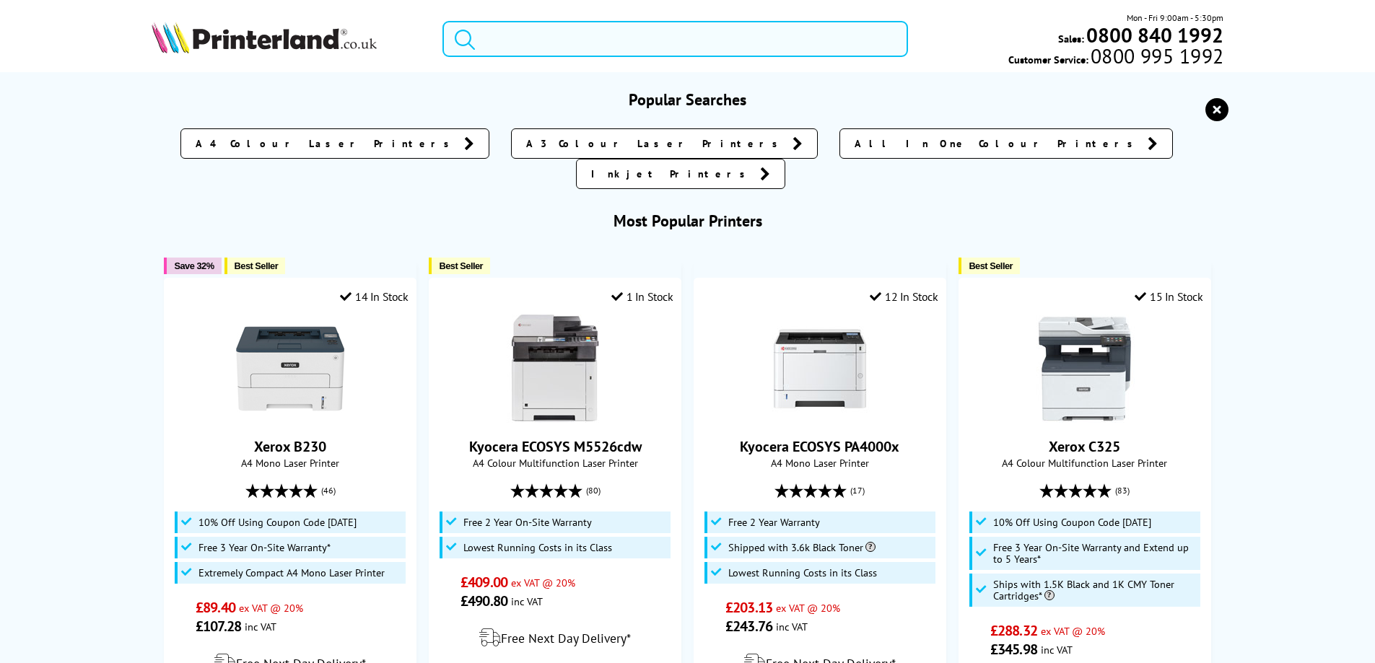
click at [491, 40] on input "search" at bounding box center [675, 39] width 466 height 36
paste input "TD-2320D203"
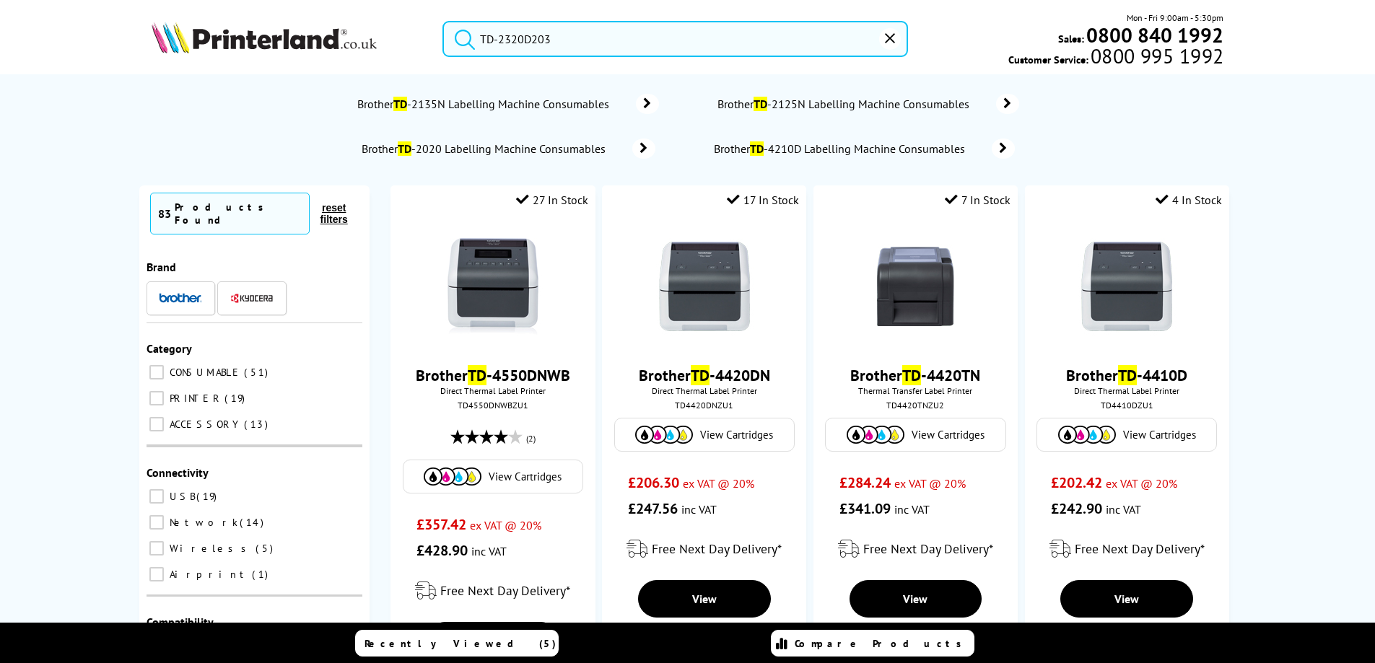
click at [520, 40] on input "TD-2320D203" at bounding box center [675, 39] width 466 height 36
paste input "2320D203ZU1"
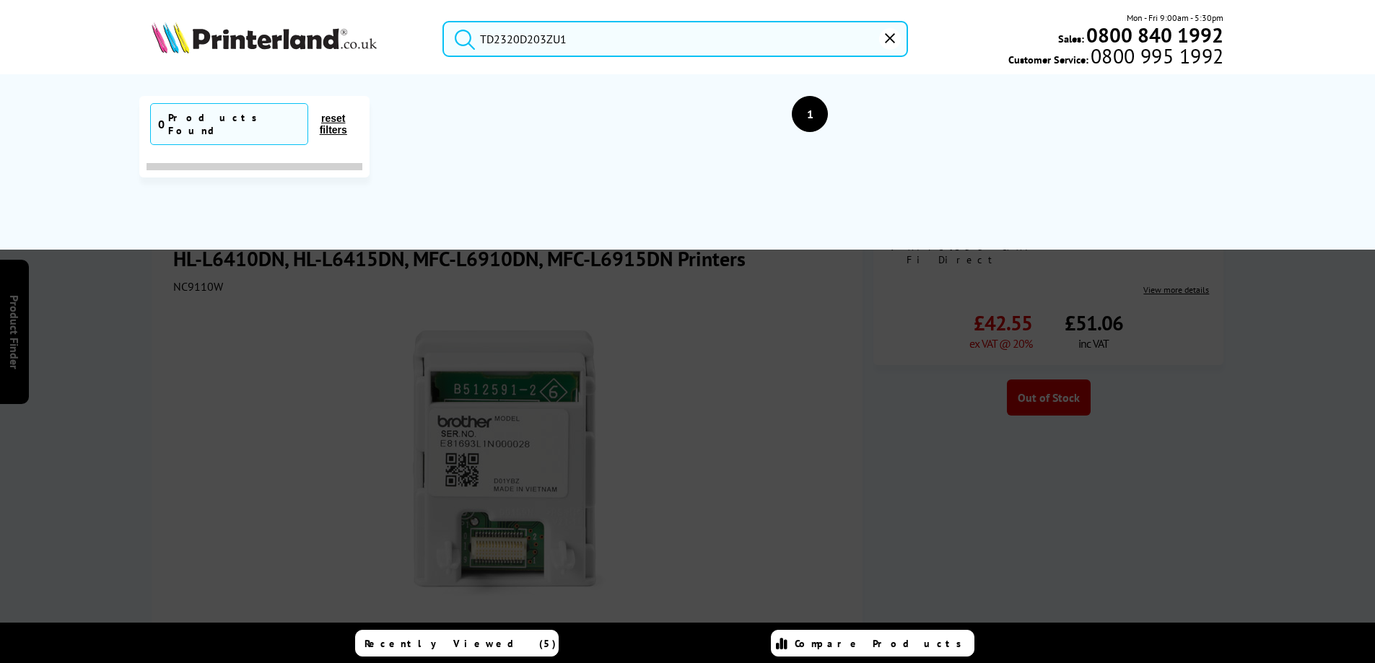
drag, startPoint x: 522, startPoint y: 42, endPoint x: 718, endPoint y: 1, distance: 200.6
click at [717, 14] on div "TD2320D203ZU1 Mon - Fri 9:00am - 5:30pm Sales: 0800 840 1992 Customer Service: …" at bounding box center [687, 43] width 1155 height 64
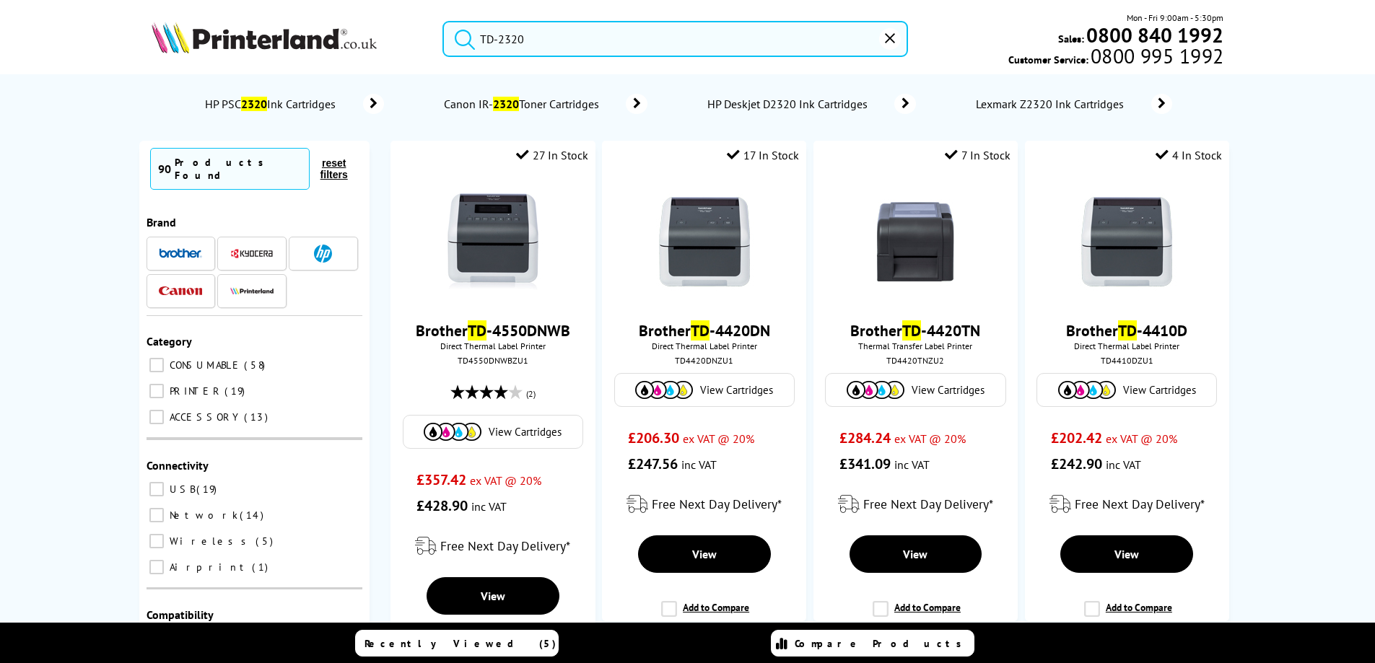
click at [443, 21] on button "submit" at bounding box center [461, 37] width 36 height 32
drag, startPoint x: 503, startPoint y: 42, endPoint x: 406, endPoint y: 27, distance: 97.9
click at [406, 27] on div "TD-2320 Mon - Fri 9:00am - 5:30pm Sales: 0800 840 1992 Customer Service: 0800 9…" at bounding box center [687, 43] width 1155 height 64
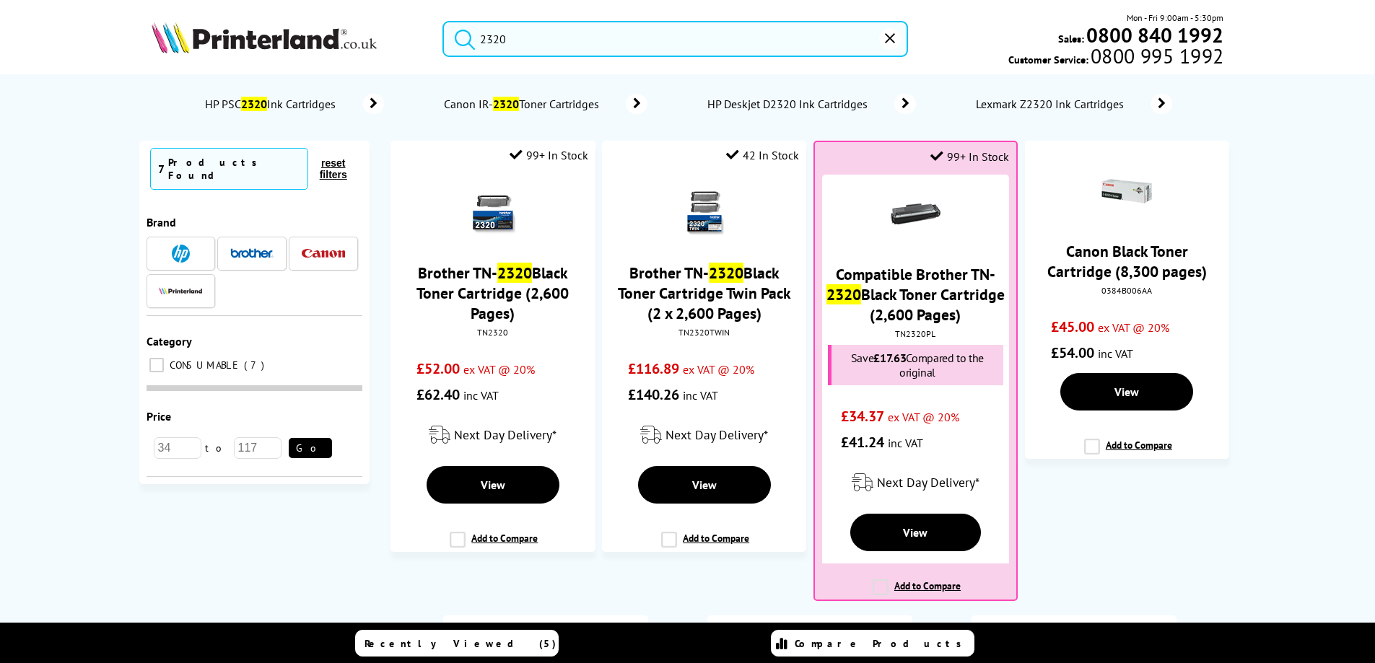
click at [443, 21] on button "submit" at bounding box center [461, 37] width 36 height 32
click at [492, 45] on input "2320" at bounding box center [675, 39] width 466 height 36
click at [493, 45] on input "2320" at bounding box center [675, 39] width 466 height 36
paste input "TD2320DSA203ZU1"
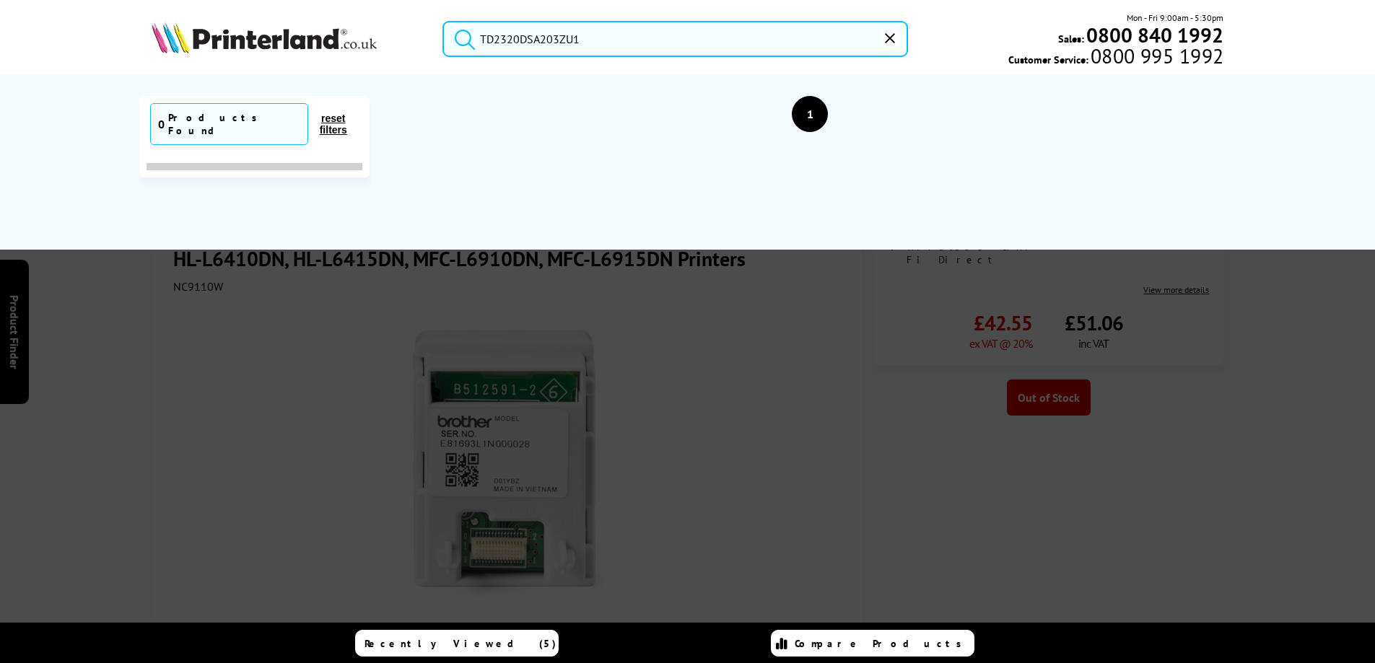
type input "TD2320DSA203ZU1"
click at [896, 43] on button "reset" at bounding box center [890, 39] width 22 height 22
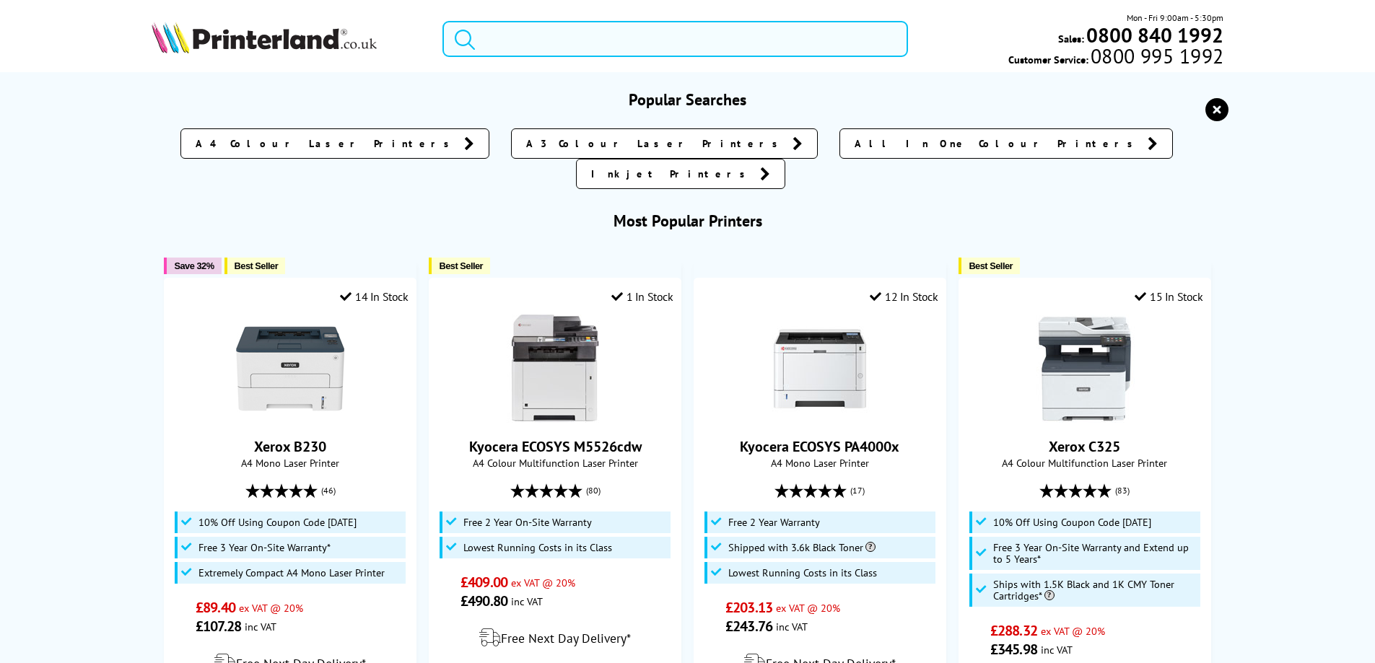
click at [528, 40] on input "search" at bounding box center [675, 39] width 466 height 36
paste input "TD2350DSAH300ZU1"
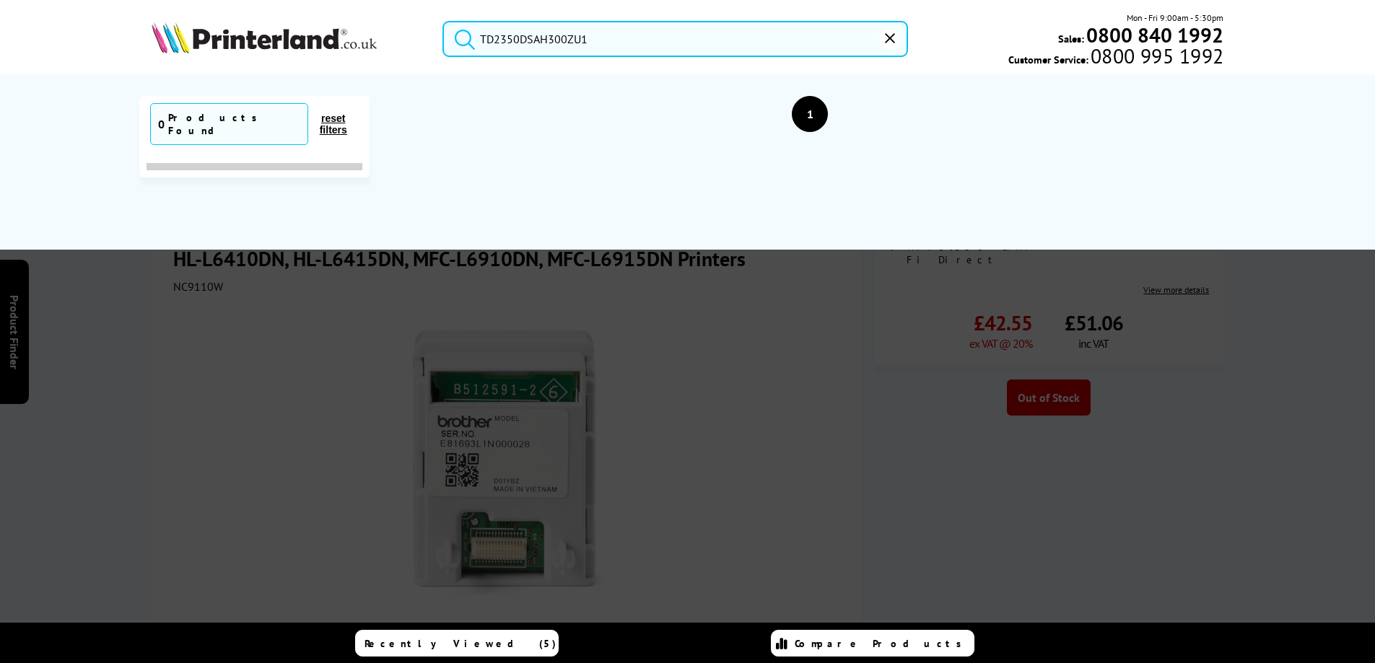
type input "TD2350DSAH300ZU1"
click at [889, 34] on icon "reset" at bounding box center [890, 38] width 10 height 10
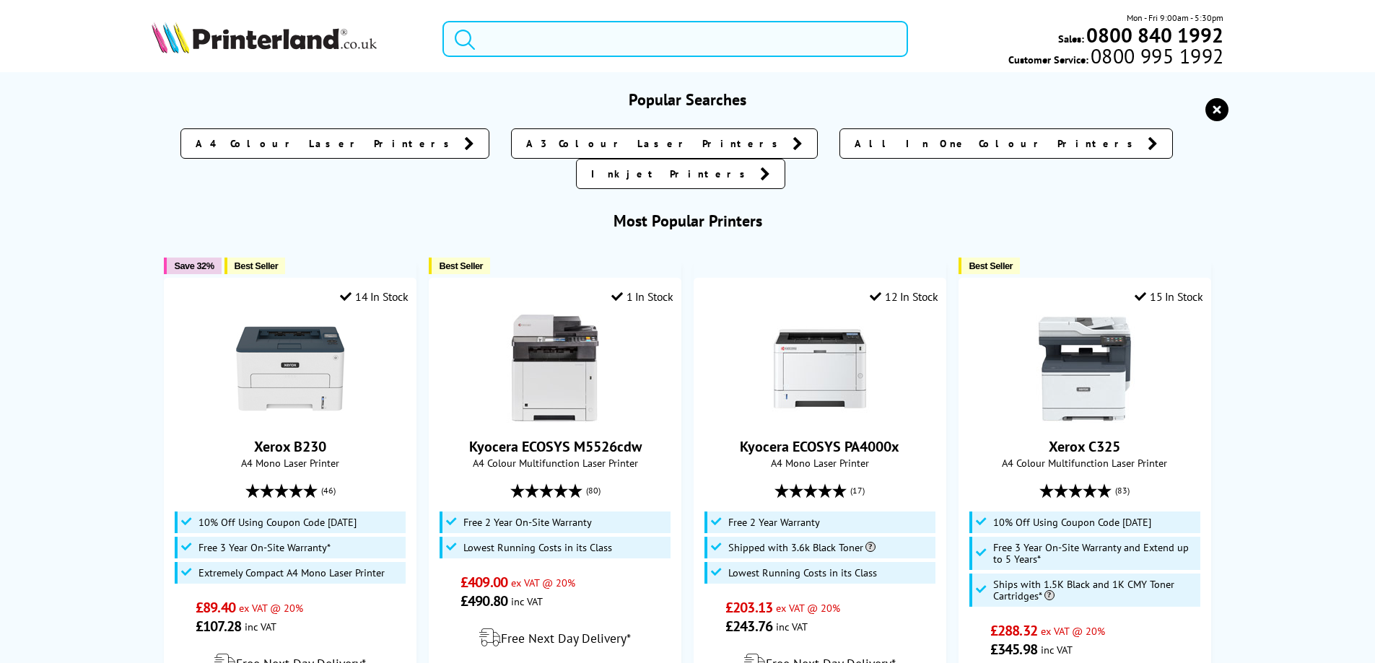
click at [482, 33] on input "search" at bounding box center [675, 39] width 466 height 36
paste input "BTD100Y"
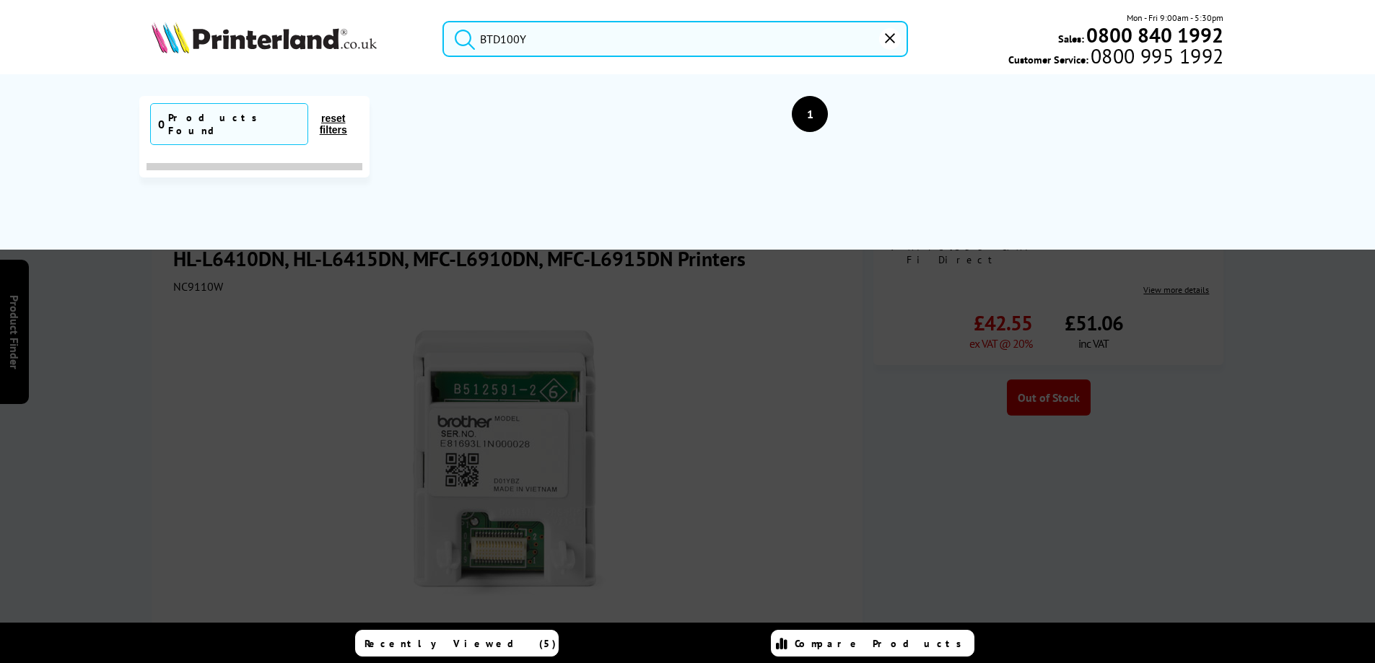
type input "BTD100Y"
click at [894, 42] on icon "reset" at bounding box center [890, 38] width 10 height 10
